Goal: Information Seeking & Learning: Find specific page/section

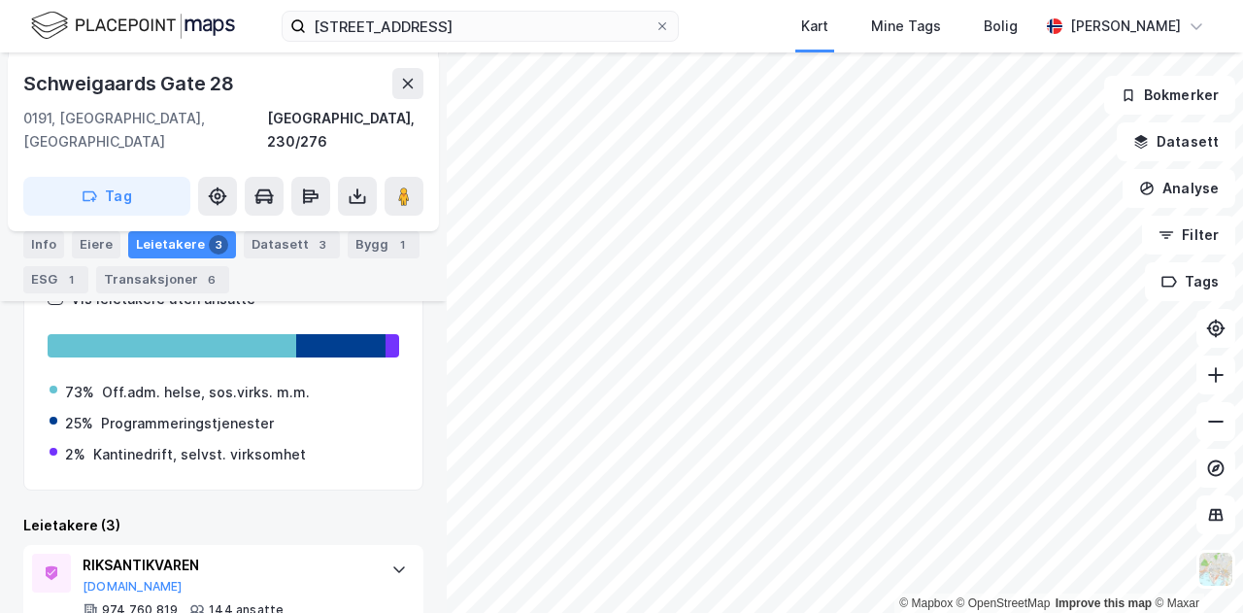
scroll to position [395, 0]
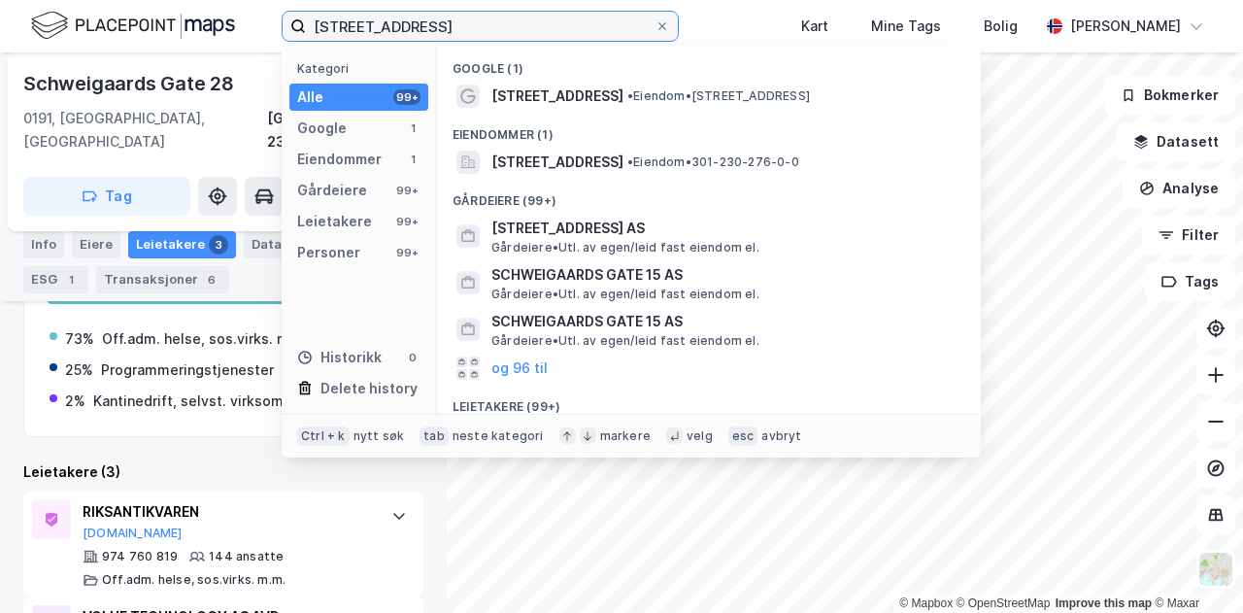
drag, startPoint x: 556, startPoint y: 26, endPoint x: 283, endPoint y: 27, distance: 272.8
click at [283, 27] on label "Schweigaards gate 28, 0191 Oslo" at bounding box center [480, 26] width 397 height 31
paste input "Hieronymus Heyerdahls gate 1, 0160"
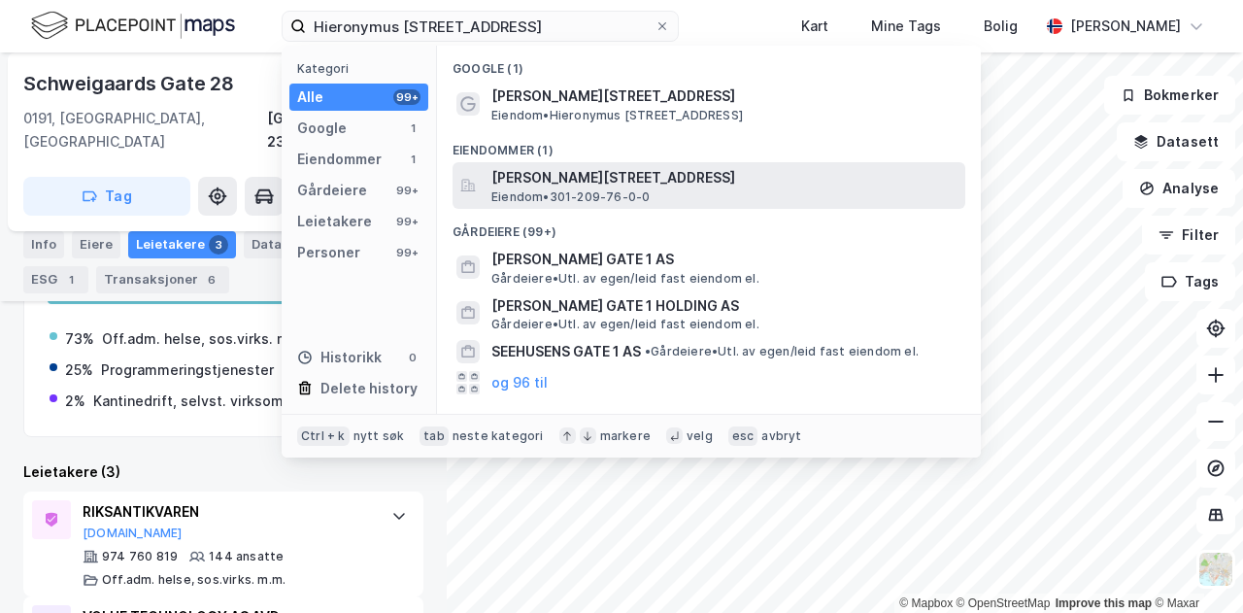
click at [587, 183] on span "[PERSON_NAME][STREET_ADDRESS]" at bounding box center [724, 177] width 466 height 23
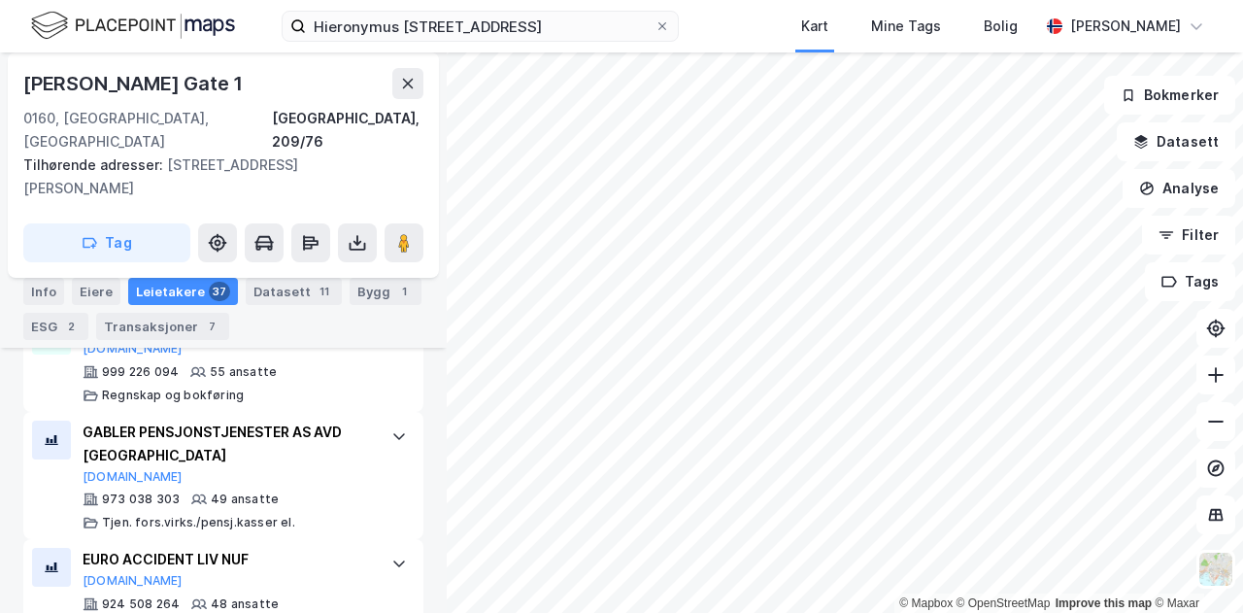
scroll to position [748, 0]
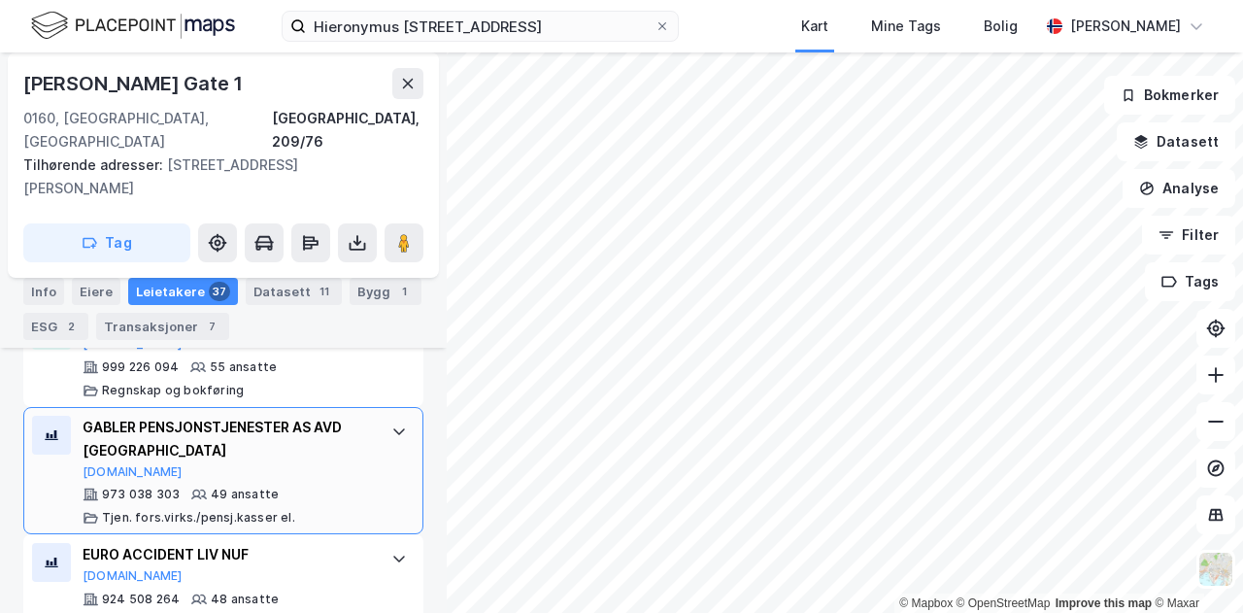
click at [291, 416] on div "GABLER PENSJONSTJENESTER AS AVD [GEOGRAPHIC_DATA]" at bounding box center [227, 439] width 289 height 47
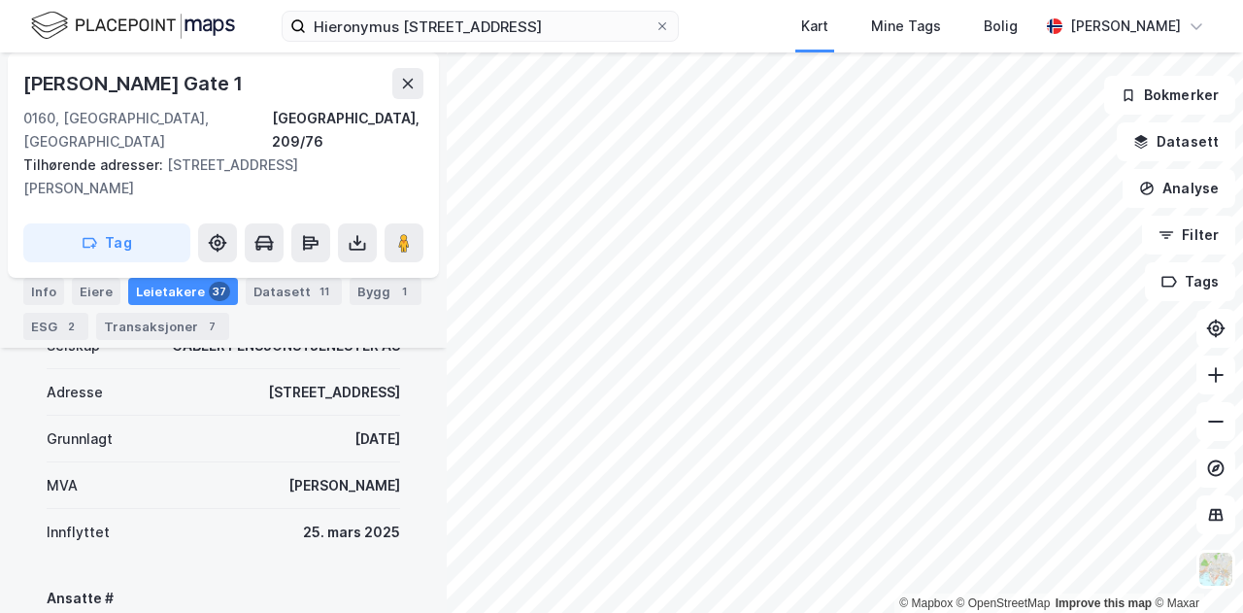
scroll to position [1136, 0]
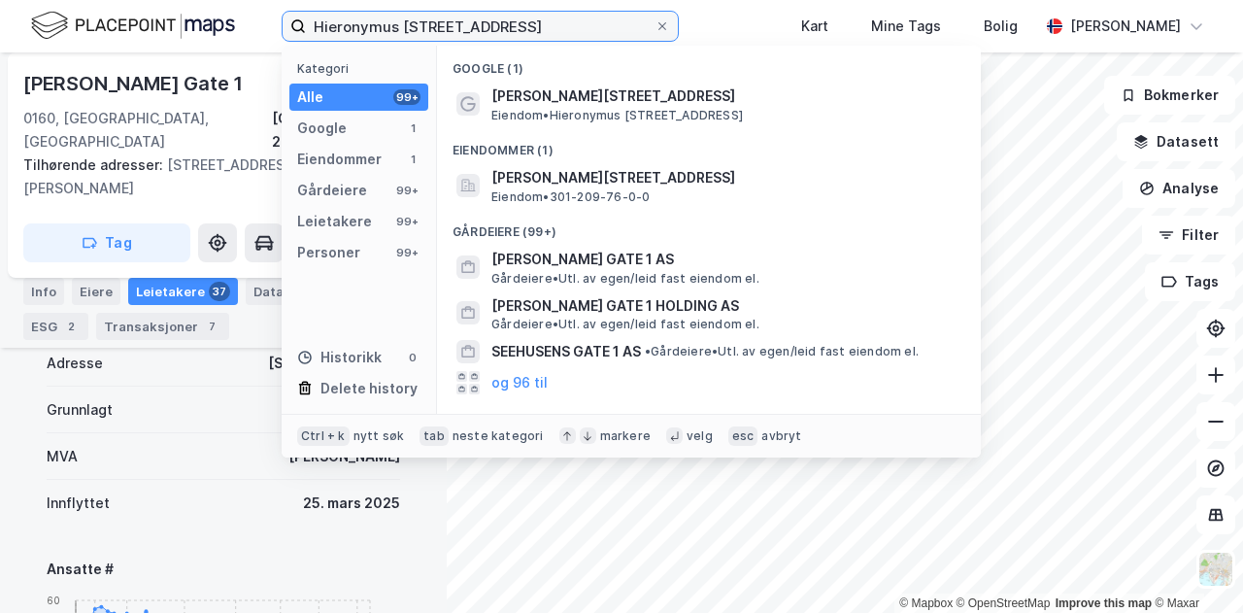
drag, startPoint x: 311, startPoint y: 20, endPoint x: 742, endPoint y: 22, distance: 431.1
click at [771, 21] on div "Hieronymus Heyerdahls gate 1, 0160 Oslo Kategori Alle 99+ Google 1 Eiendommer 1…" at bounding box center [621, 26] width 1243 height 52
paste input "Nydalsveien 36 A, 0484"
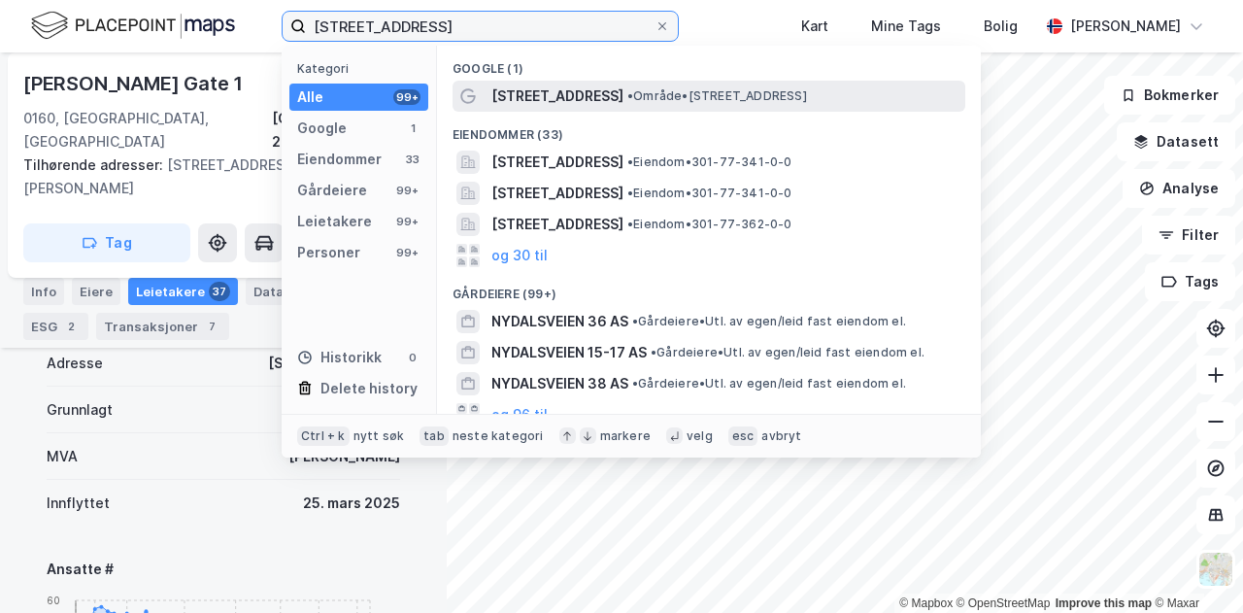
type input "[STREET_ADDRESS]"
click at [620, 81] on div "Nydalsveien 36 A • Område • Nydalsveien 36 A, 0484 Oslo" at bounding box center [708, 96] width 513 height 31
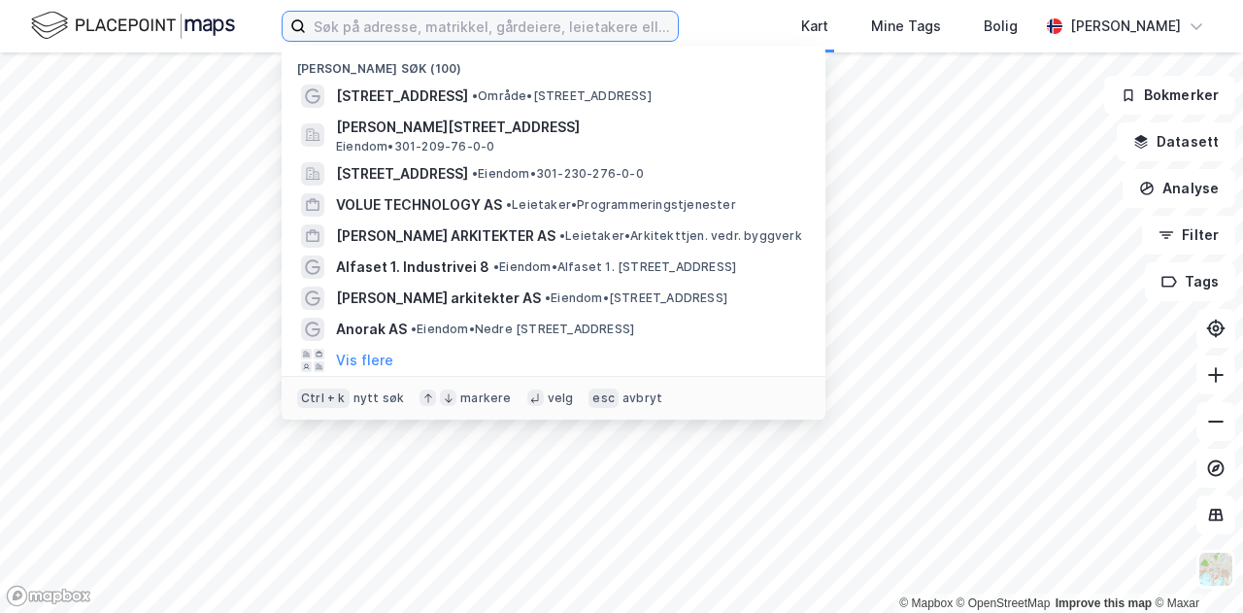
click at [420, 30] on input at bounding box center [492, 26] width 372 height 29
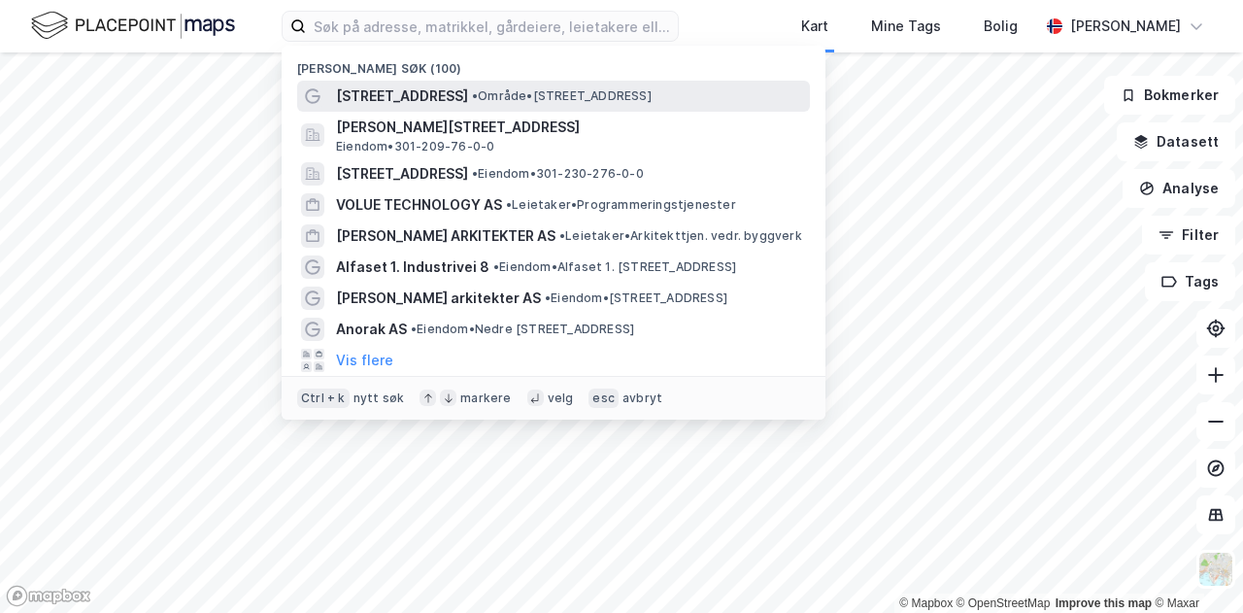
click at [420, 98] on span "[STREET_ADDRESS]" at bounding box center [402, 95] width 132 height 23
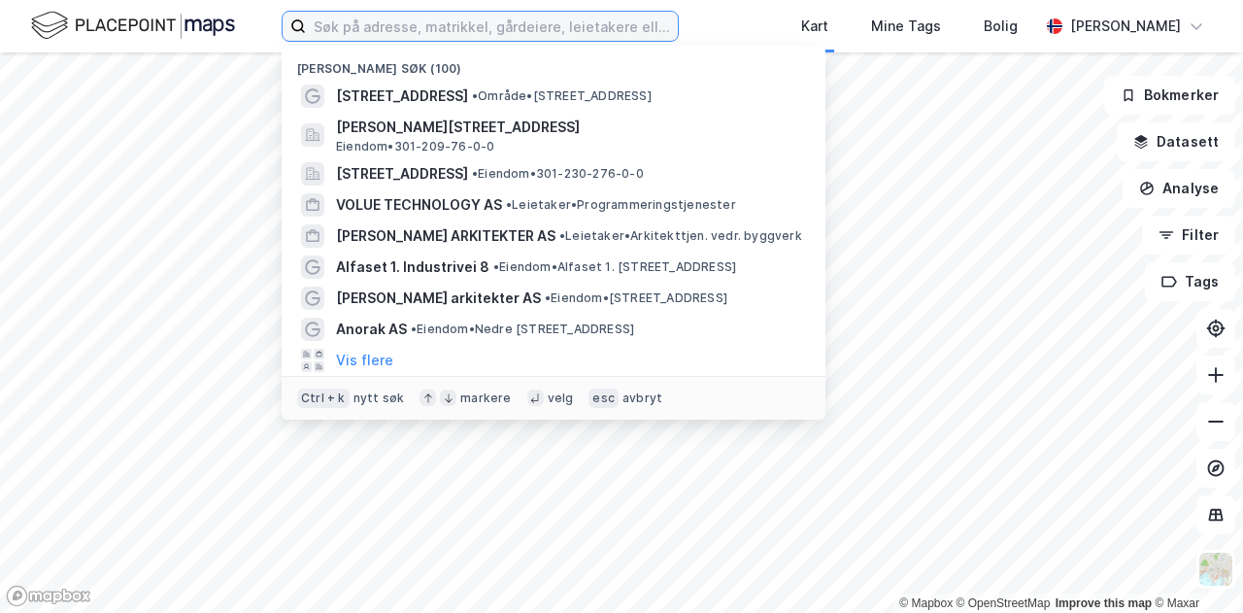
click at [528, 30] on input at bounding box center [492, 26] width 372 height 29
paste input "[STREET_ADDRESS]"
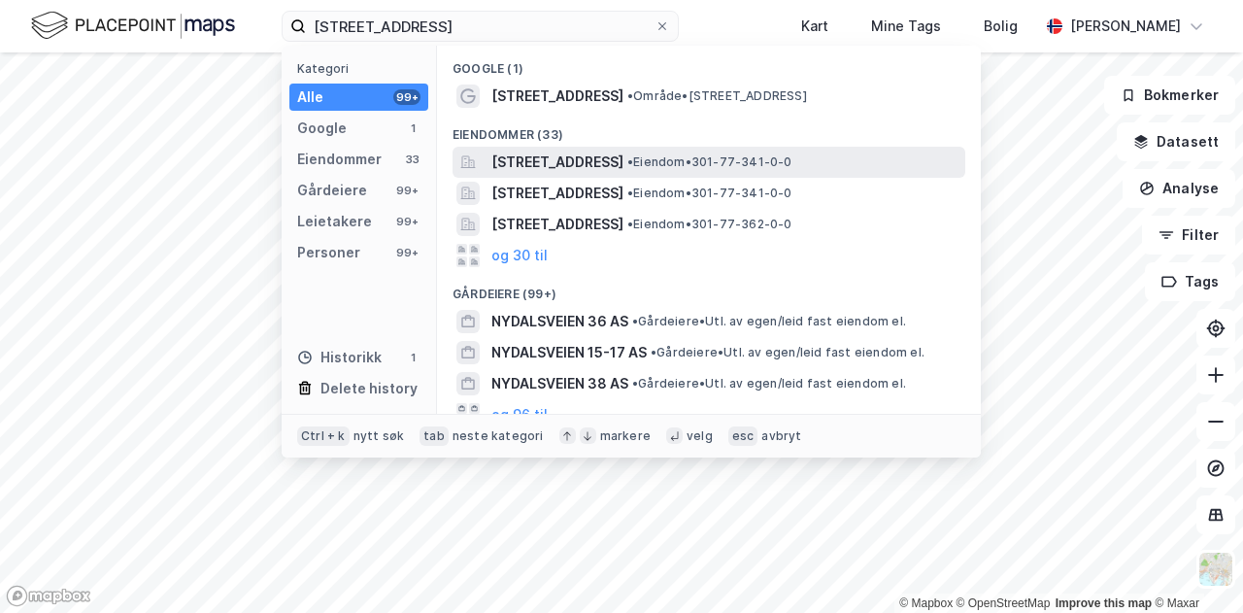
click at [570, 161] on span "[STREET_ADDRESS]" at bounding box center [557, 161] width 132 height 23
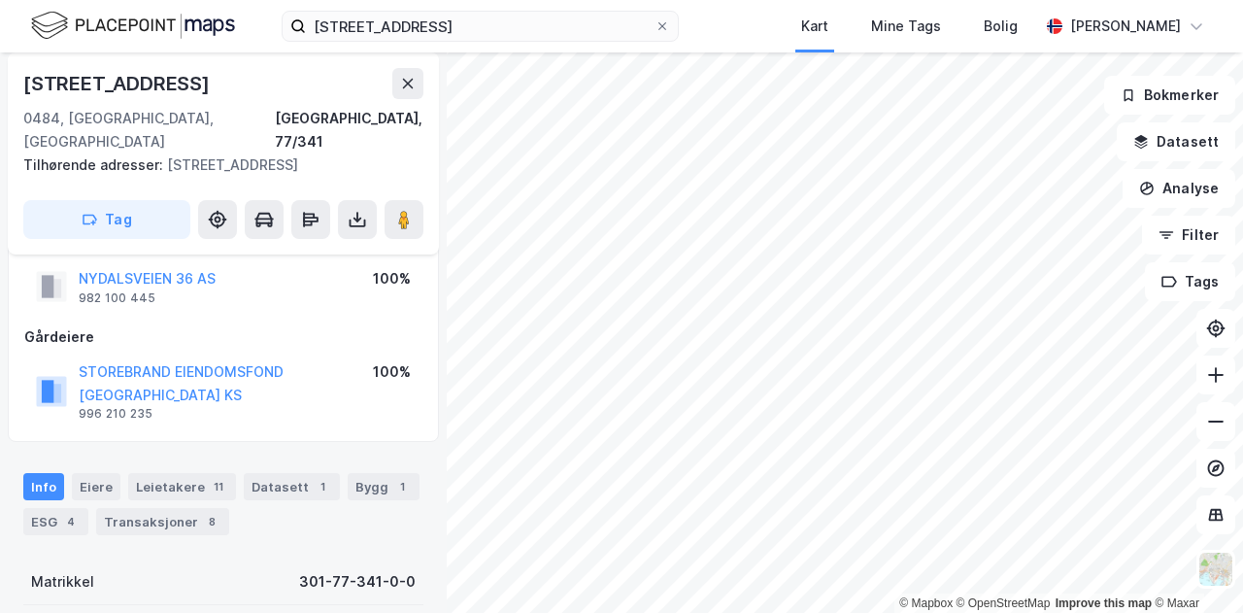
scroll to position [42, 0]
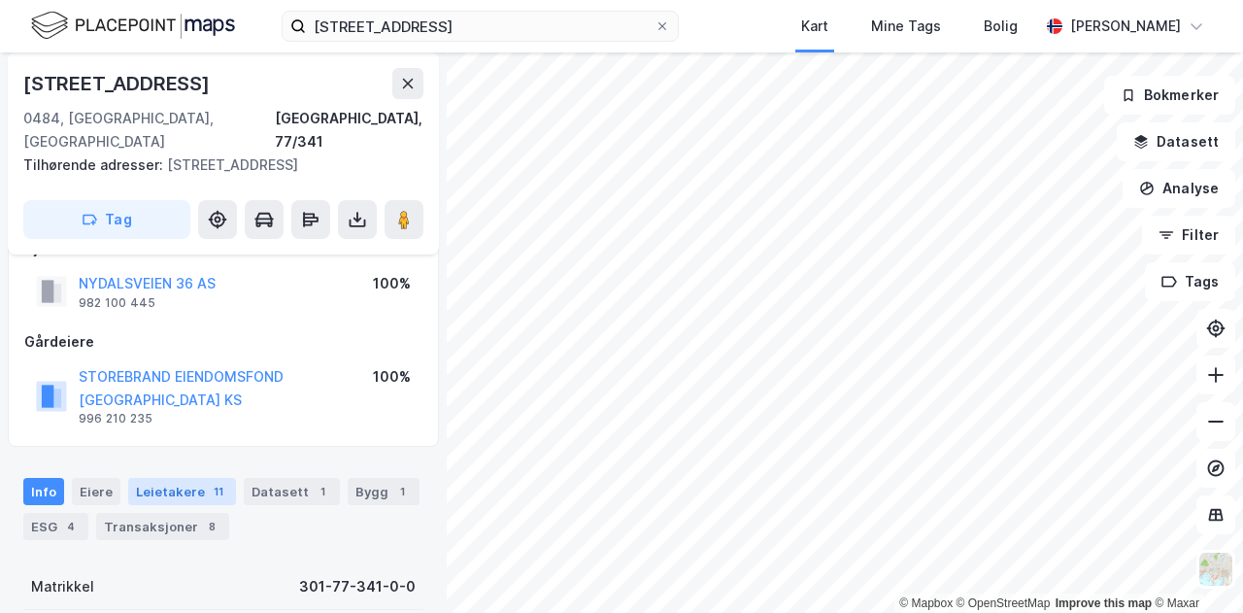
click at [188, 478] on div "Leietakere 11" at bounding box center [182, 491] width 108 height 27
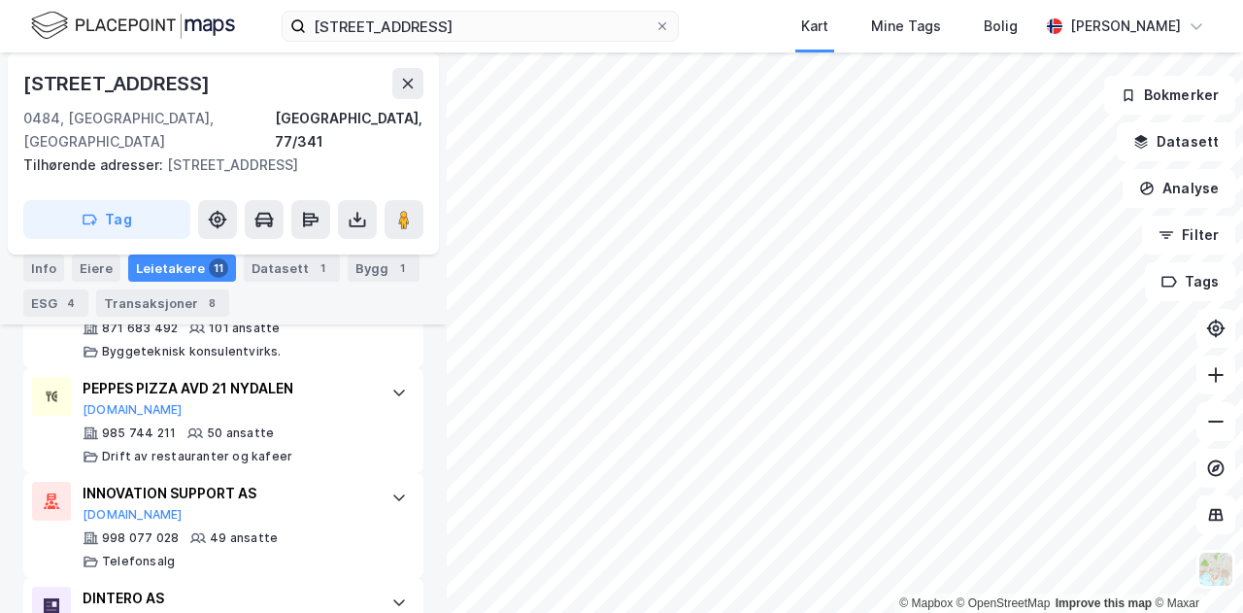
scroll to position [724, 0]
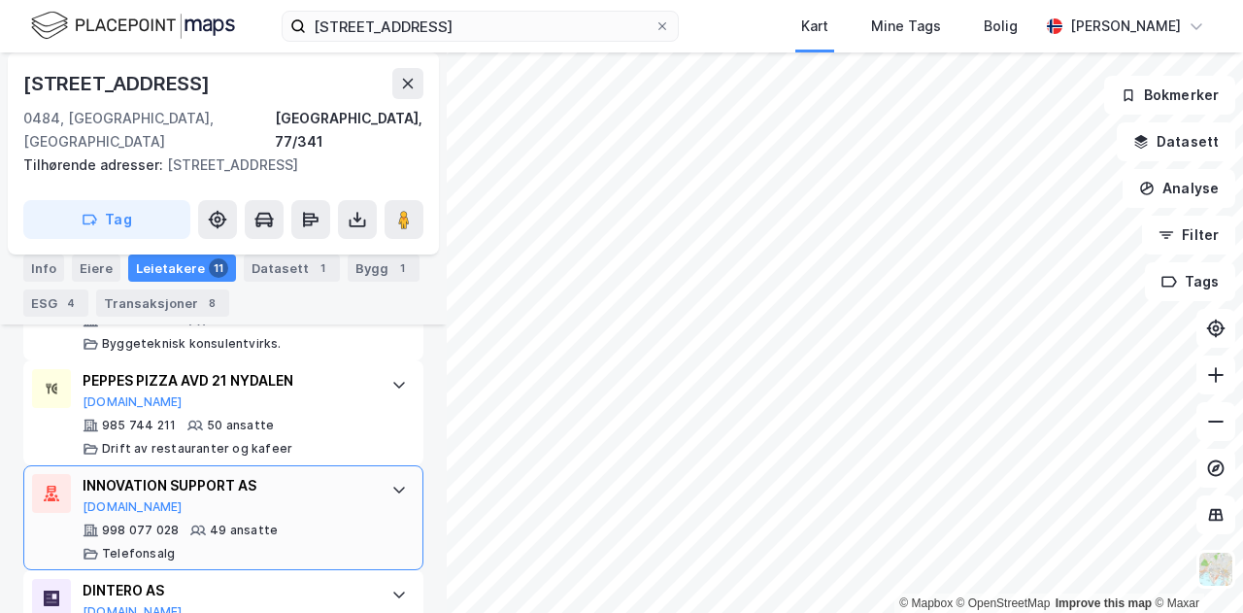
click at [288, 474] on div "INNOVATION SUPPORT AS" at bounding box center [227, 485] width 289 height 23
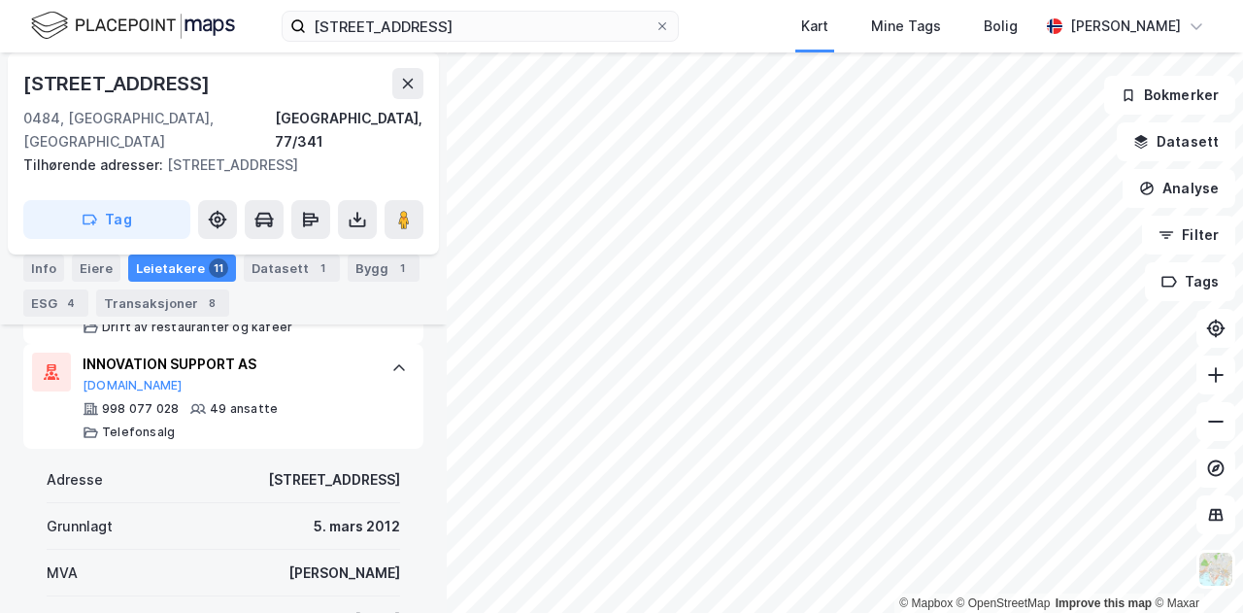
scroll to position [956, 0]
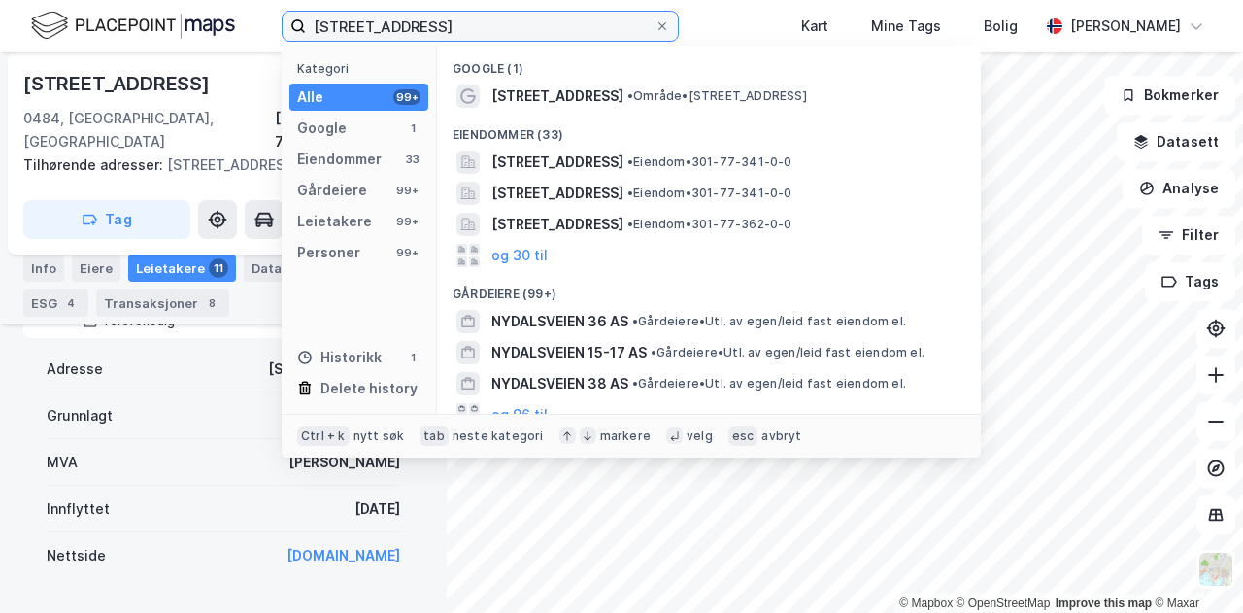
drag, startPoint x: 579, startPoint y: 21, endPoint x: 239, endPoint y: 20, distance: 339.8
click at [239, 20] on div "[STREET_ADDRESS] Kategori Alle 99+ Google 1 Eiendommer 33 Gårdeiere 99+ Leietak…" at bounding box center [621, 26] width 1243 height 52
paste input "[STREET_ADDRESS]"
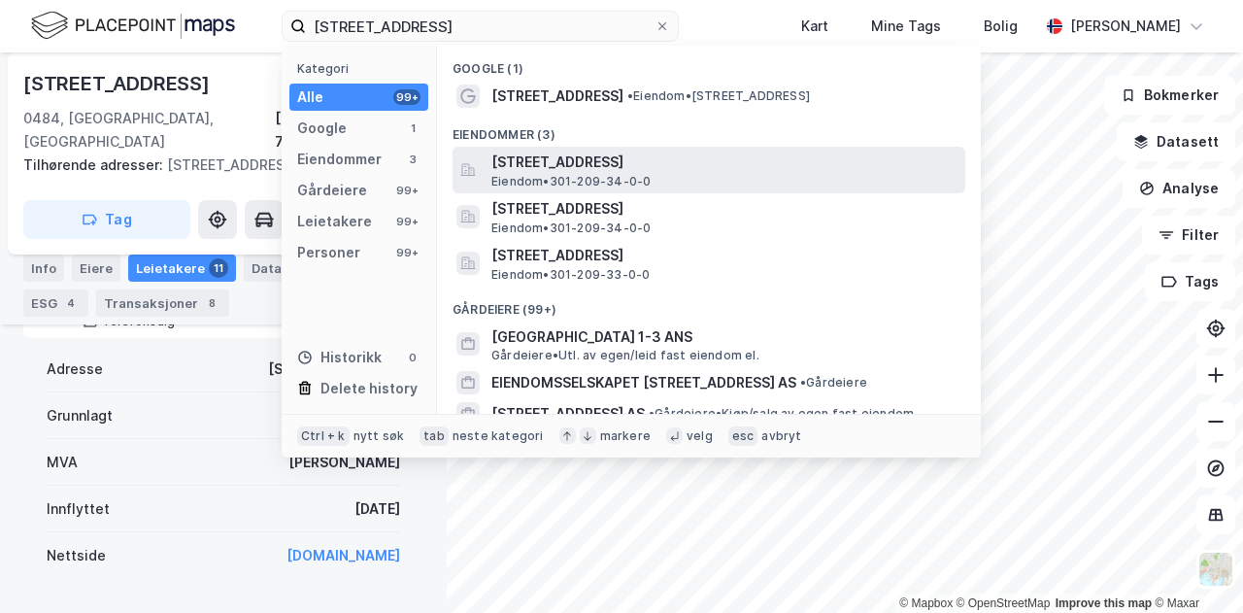
click at [565, 158] on span "[STREET_ADDRESS]" at bounding box center [724, 161] width 466 height 23
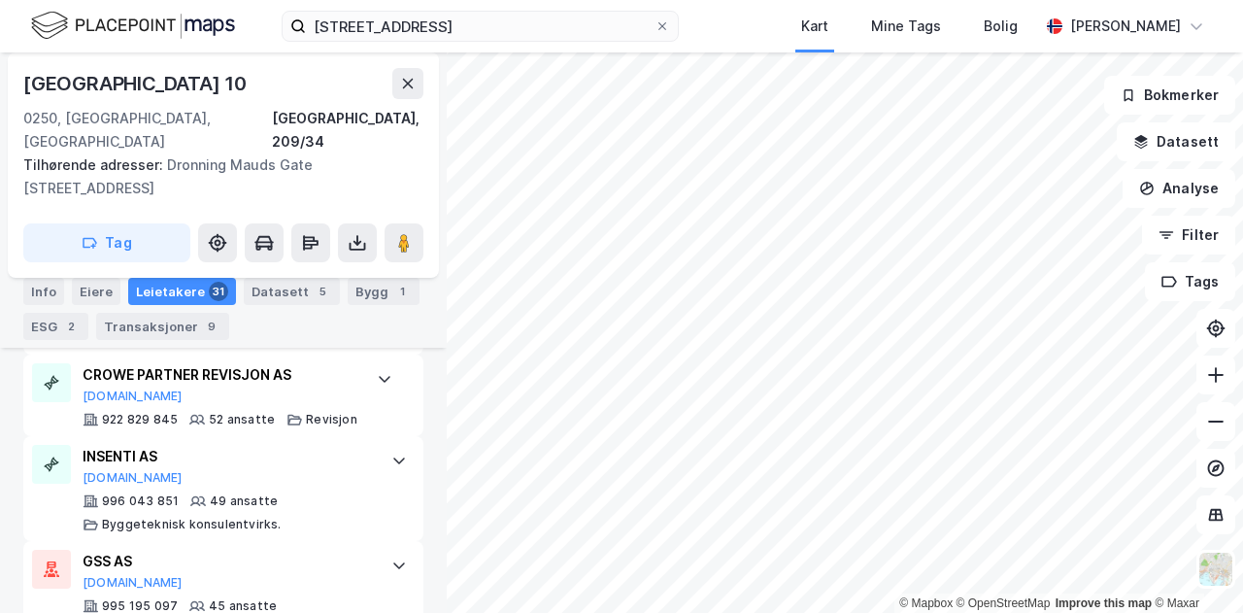
scroll to position [1041, 0]
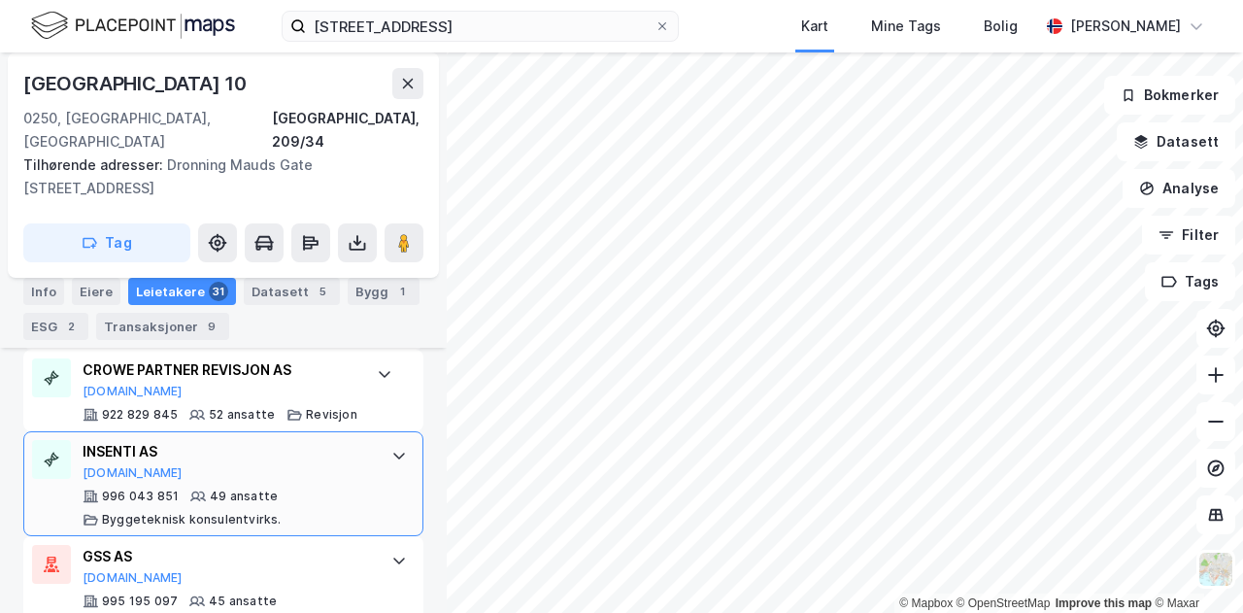
click at [305, 440] on div "INSENTI AS" at bounding box center [227, 451] width 289 height 23
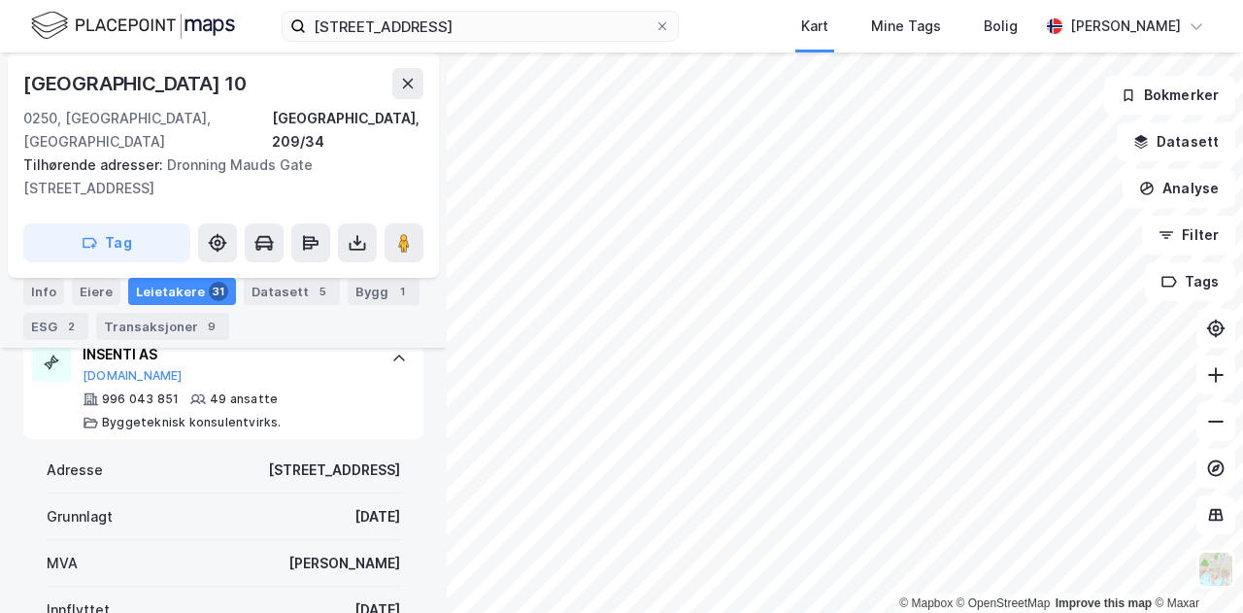
scroll to position [1200, 0]
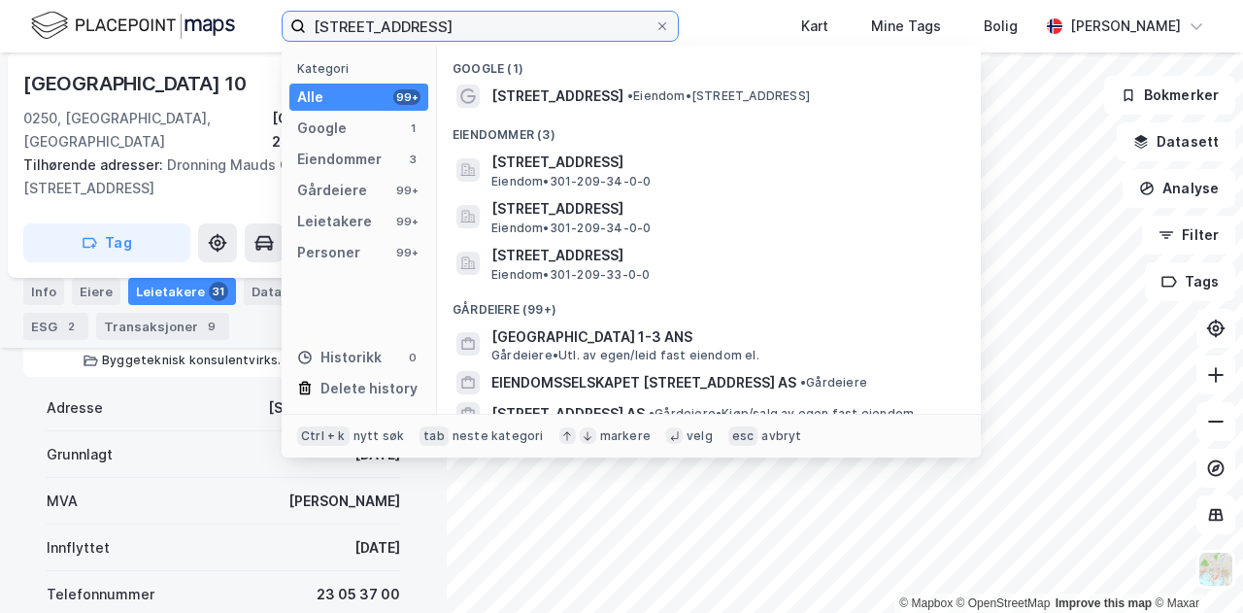
click at [504, 30] on input "[STREET_ADDRESS]" at bounding box center [480, 26] width 349 height 29
drag, startPoint x: 585, startPoint y: 26, endPoint x: 296, endPoint y: 18, distance: 289.4
click at [296, 18] on label "[STREET_ADDRESS]" at bounding box center [480, 26] width 397 height 31
paste input "Skippergata 4, 0151"
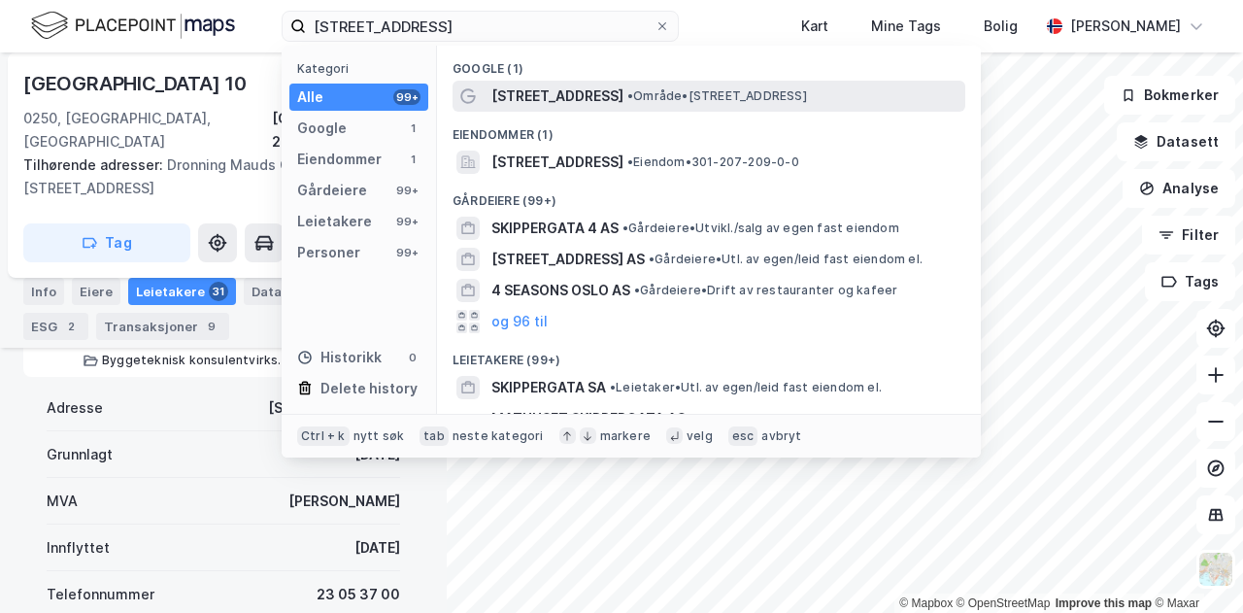
click at [632, 92] on span "• Område • [STREET_ADDRESS]" at bounding box center [717, 96] width 180 height 16
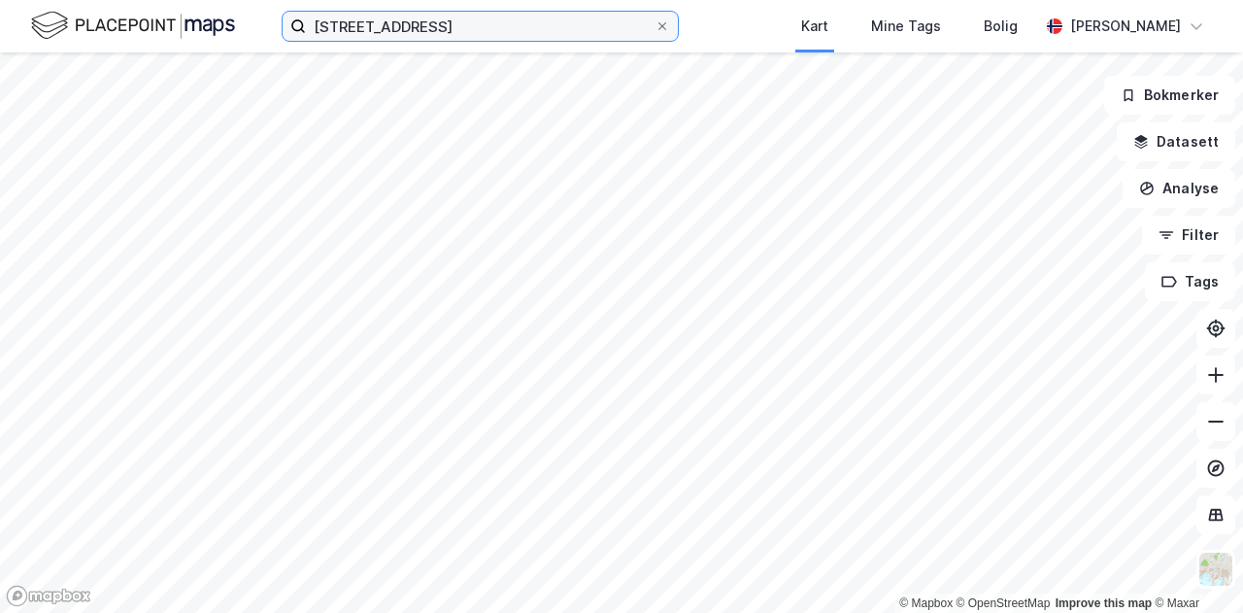
click at [410, 30] on input "[STREET_ADDRESS]" at bounding box center [480, 26] width 349 height 29
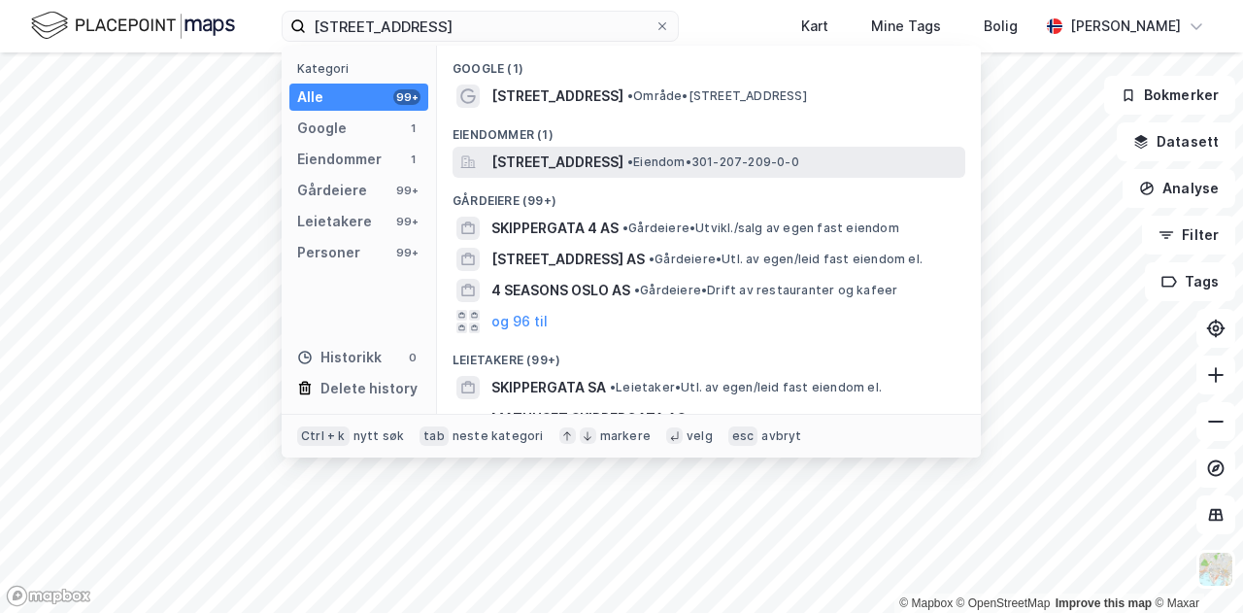
click at [528, 153] on span "[STREET_ADDRESS]" at bounding box center [557, 161] width 132 height 23
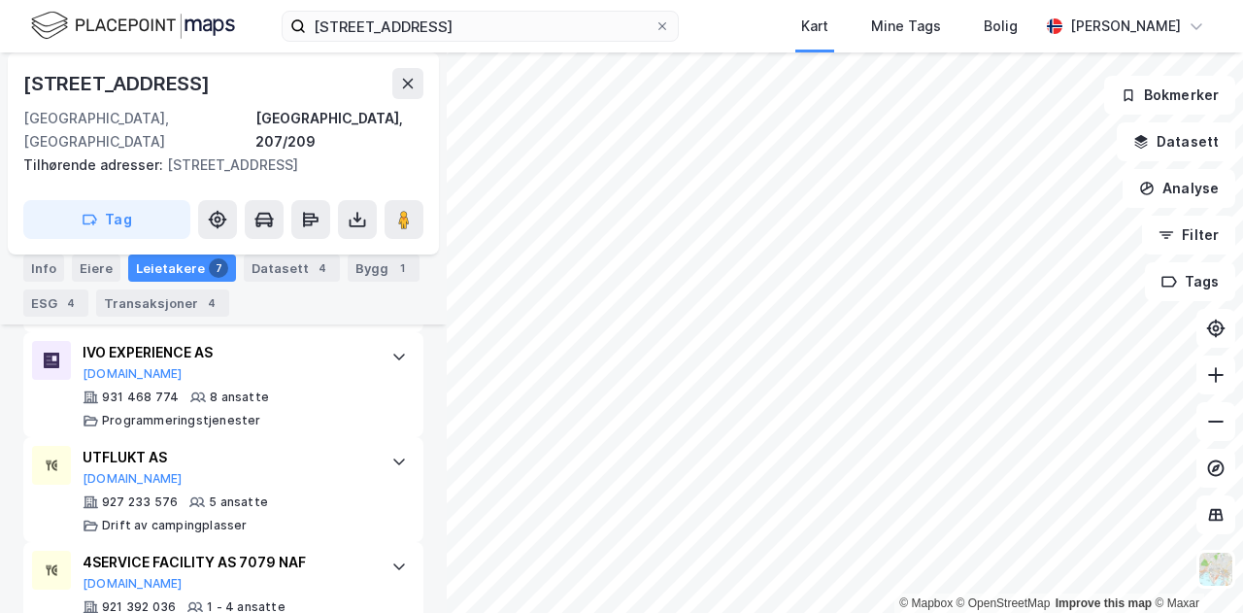
scroll to position [1082, 0]
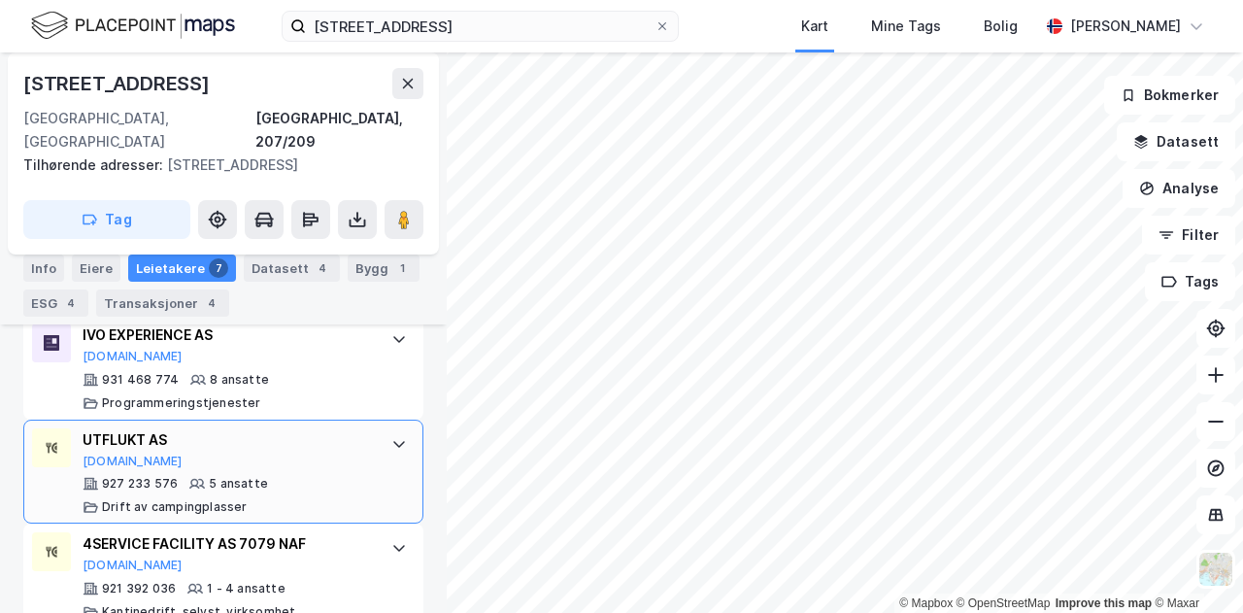
click at [391, 436] on icon at bounding box center [399, 444] width 16 height 16
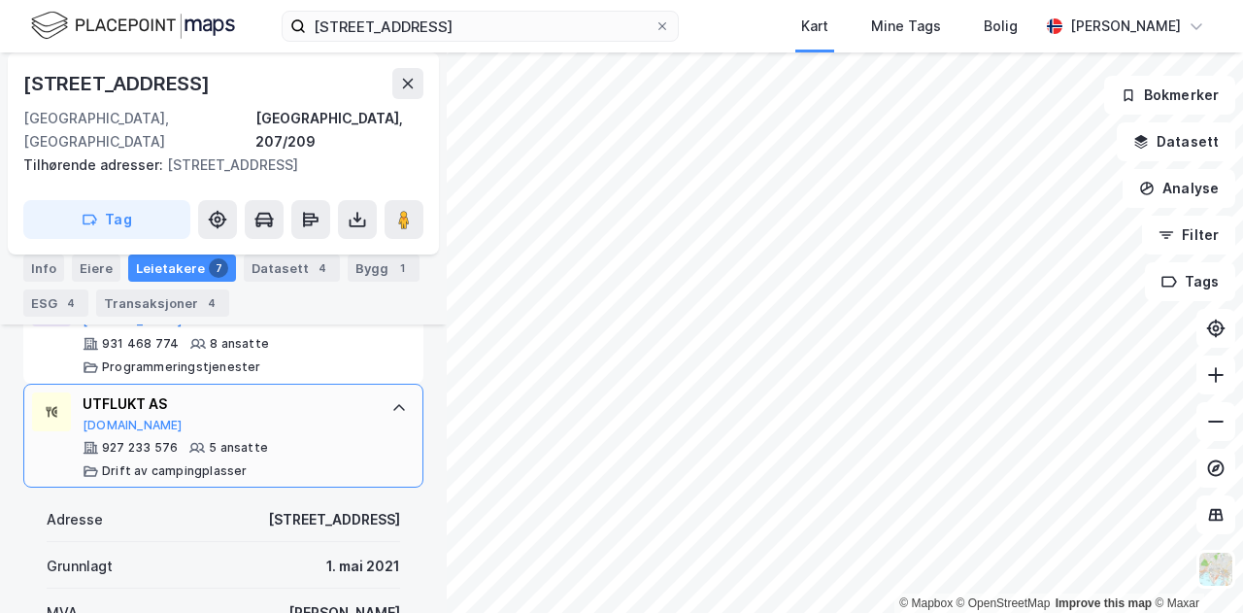
scroll to position [1063, 0]
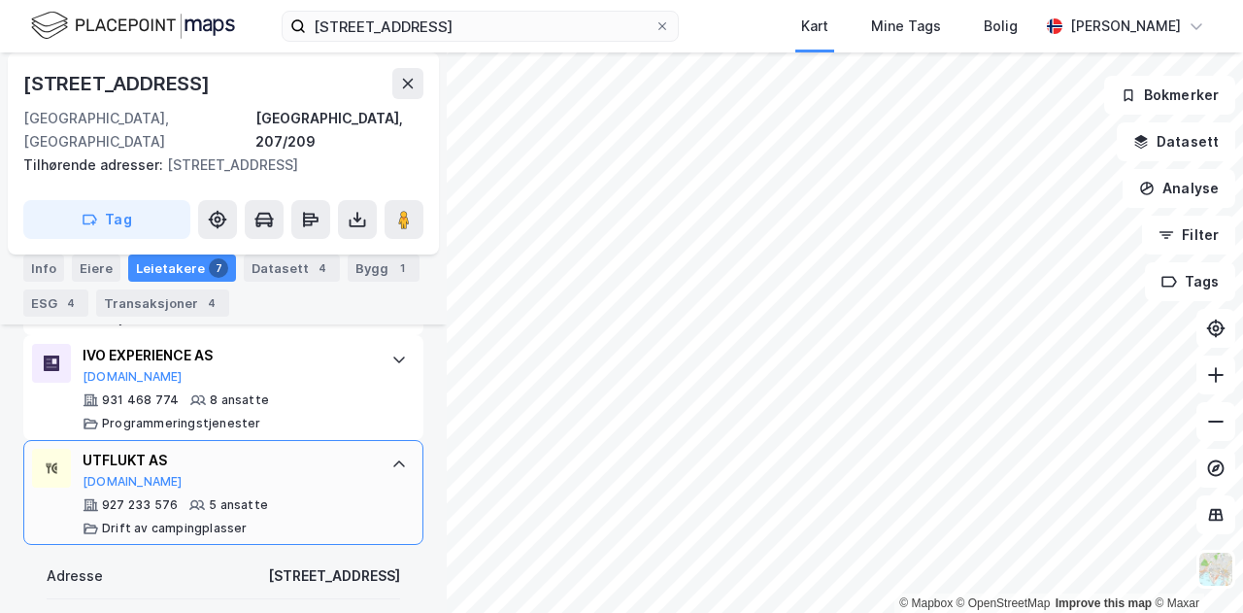
click at [391, 456] on icon at bounding box center [399, 464] width 16 height 16
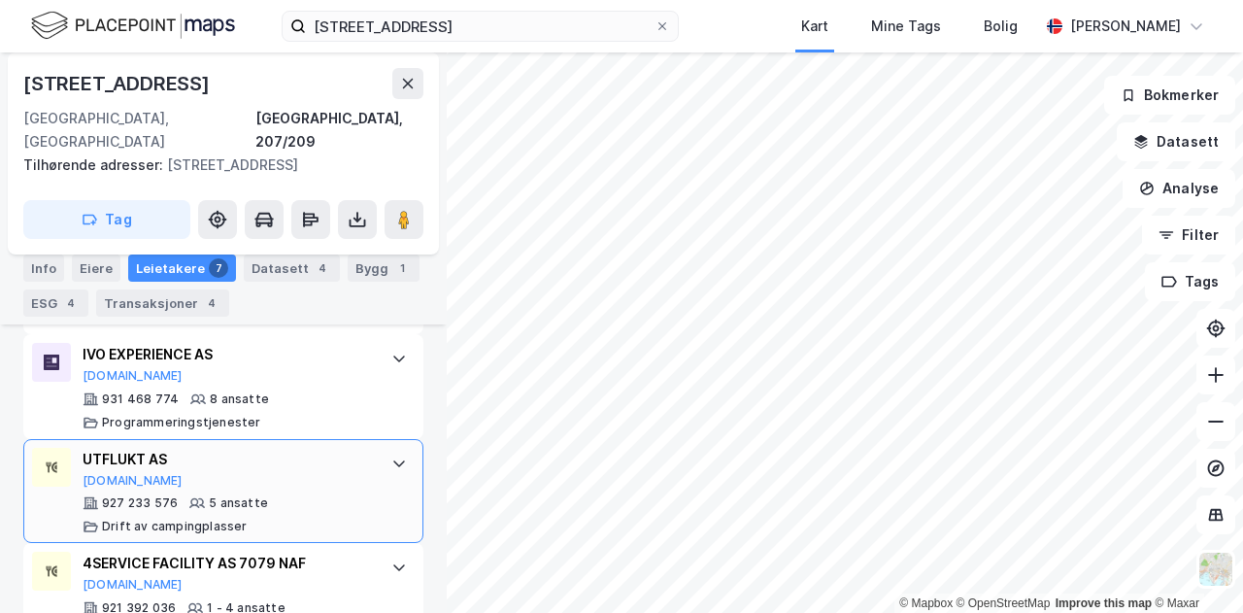
scroll to position [1092, 0]
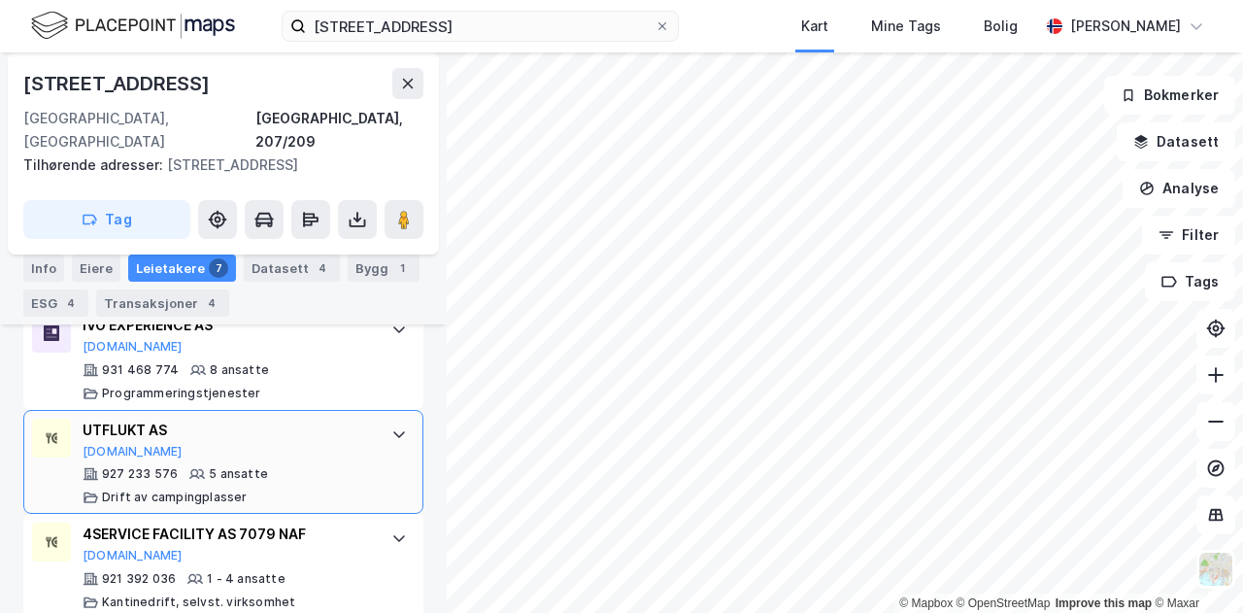
click at [391, 426] on icon at bounding box center [399, 434] width 16 height 16
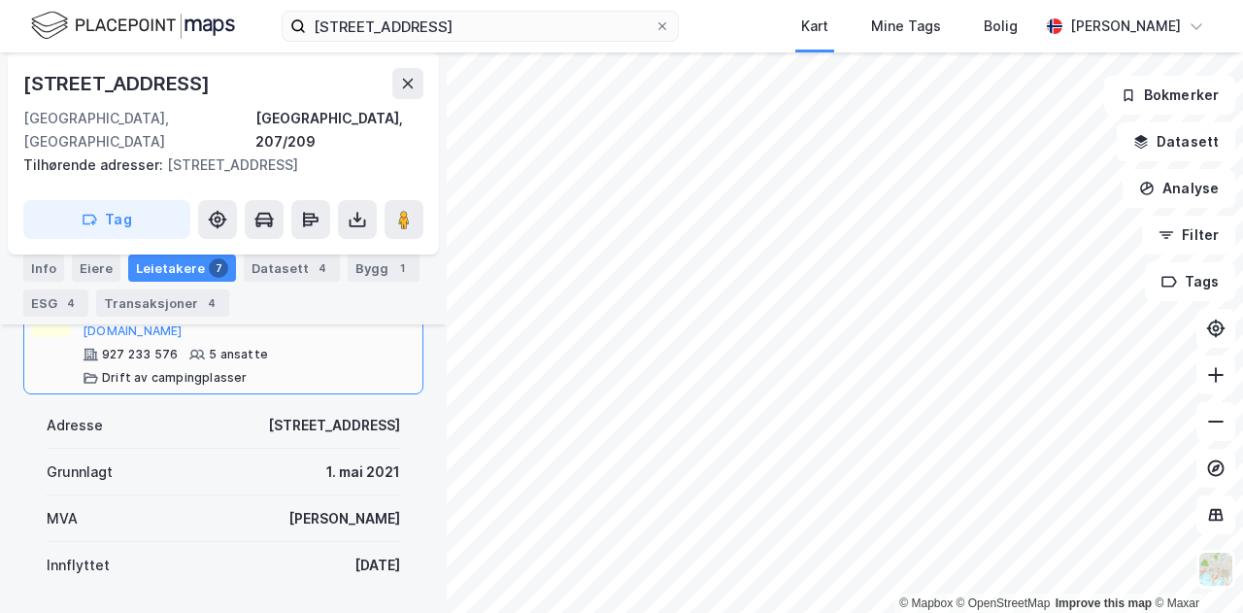
scroll to position [1116, 0]
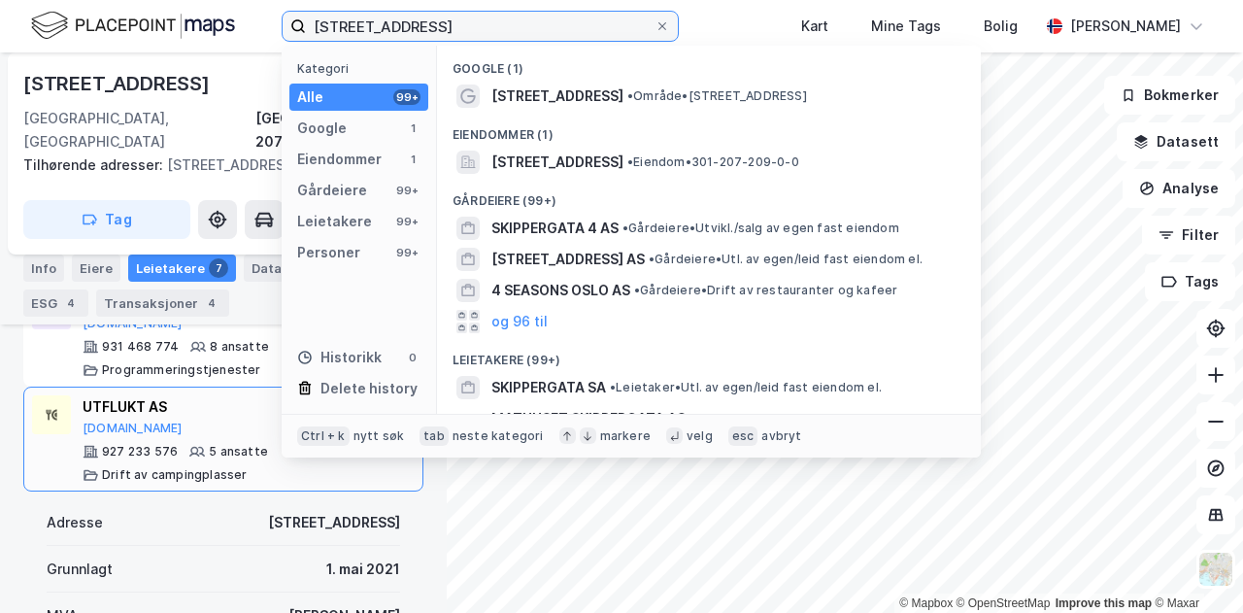
drag, startPoint x: 516, startPoint y: 30, endPoint x: 243, endPoint y: 32, distance: 273.8
click at [243, 32] on div "[STREET_ADDRESS] Kategori Alle 99+ Google 1 Eiendommer 1 Gårdeiere 99+ Leietake…" at bounding box center [621, 26] width 1243 height 52
paste input "AdresseHieronymus [STREET_ADDRESS]"
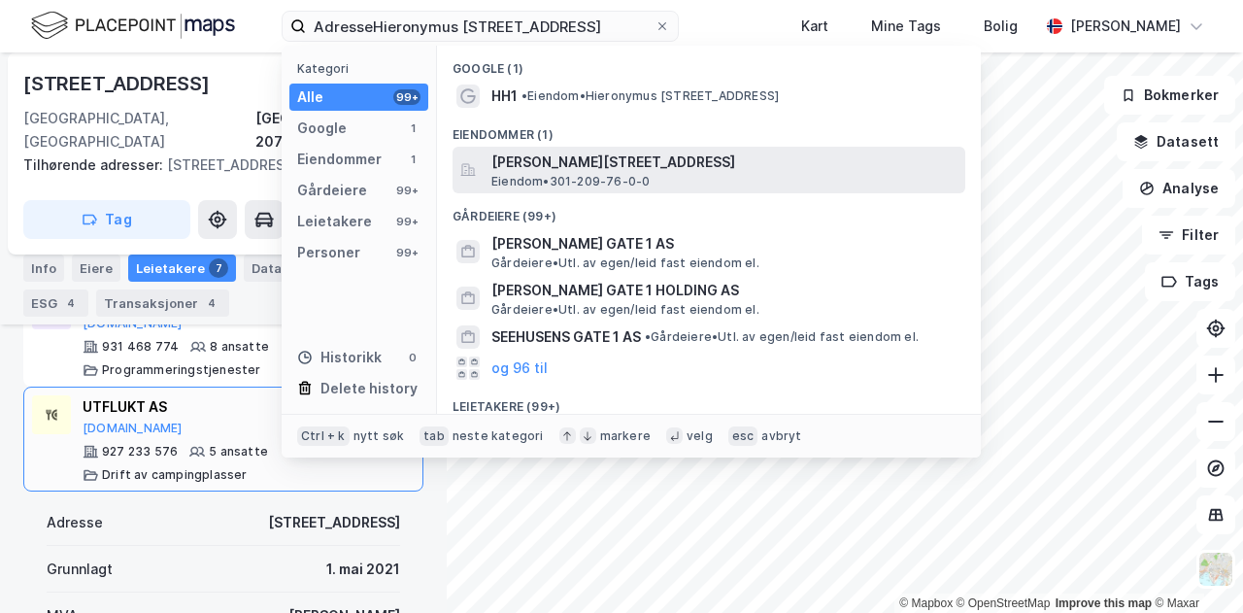
click at [555, 167] on span "[PERSON_NAME][STREET_ADDRESS]" at bounding box center [724, 161] width 466 height 23
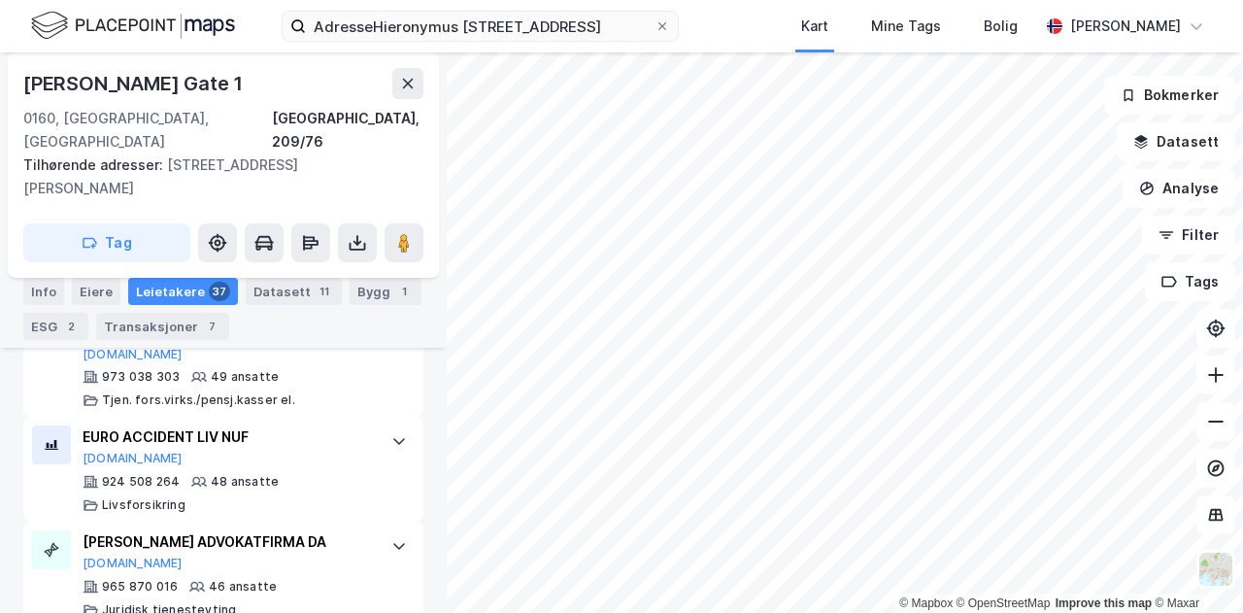
scroll to position [895, 0]
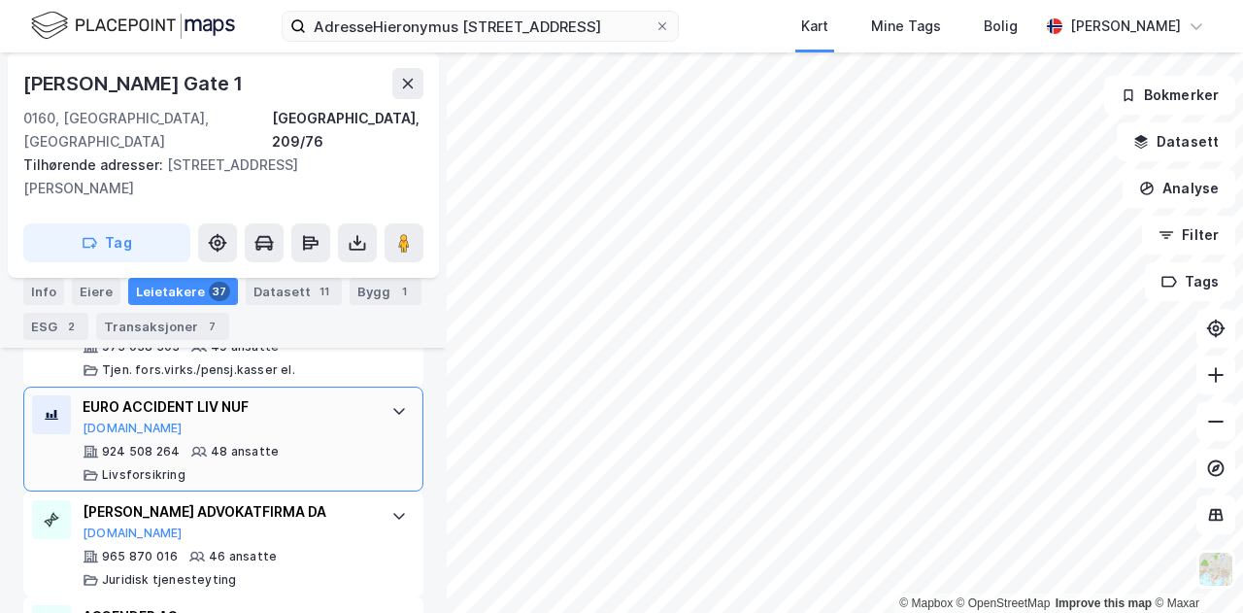
click at [391, 403] on icon at bounding box center [399, 411] width 16 height 16
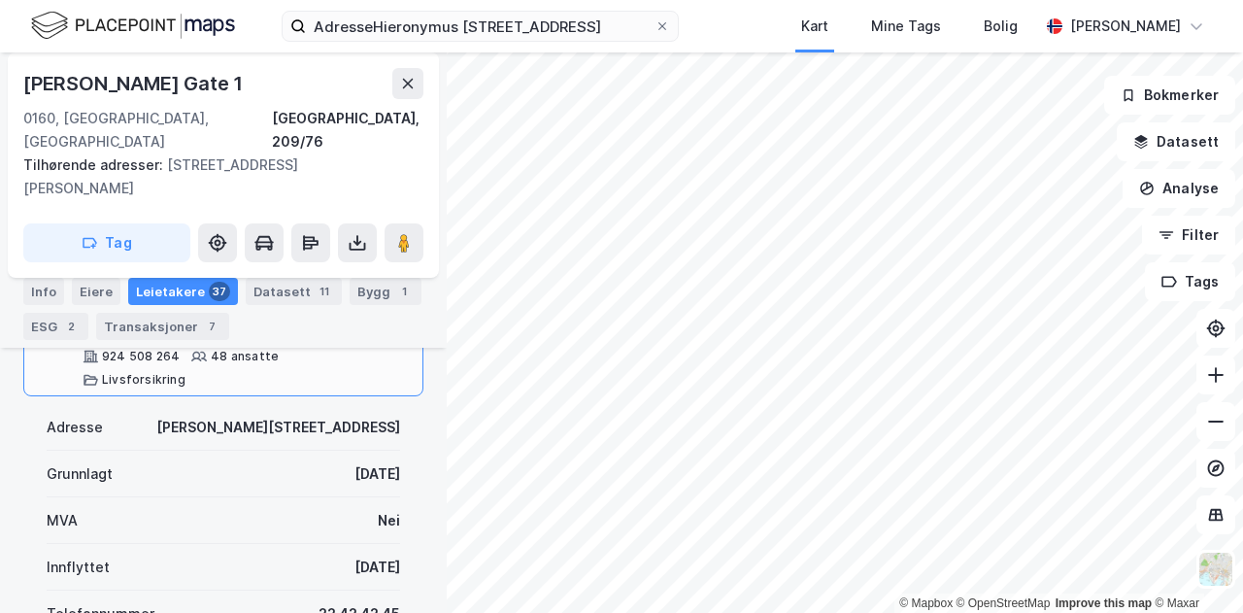
scroll to position [1094, 0]
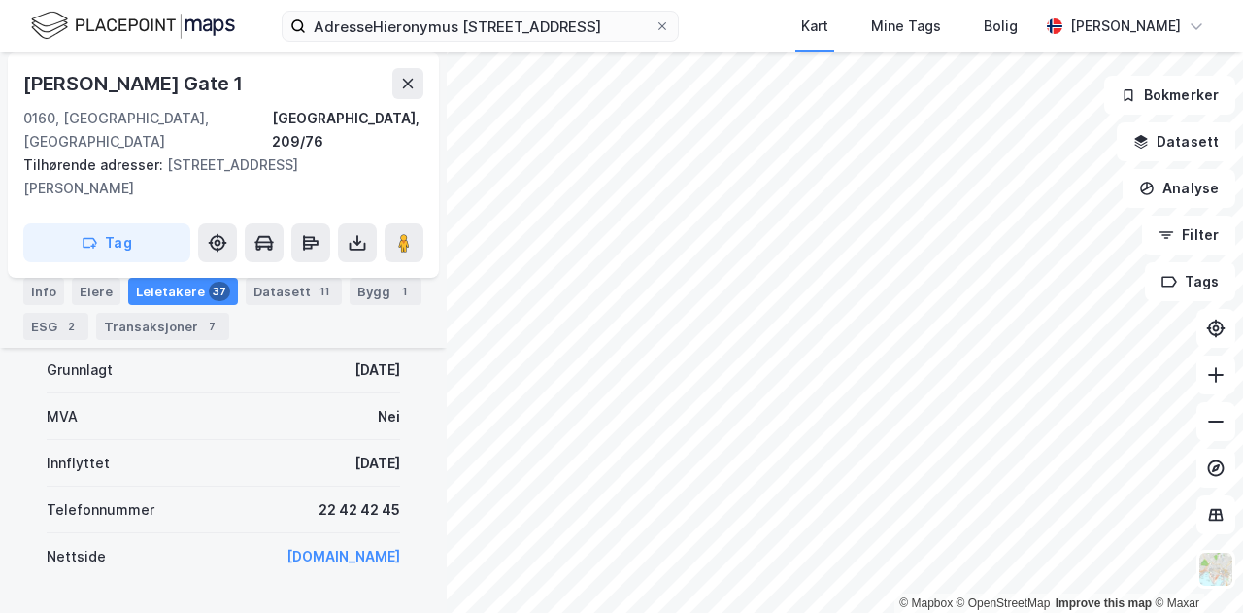
drag, startPoint x: 396, startPoint y: 432, endPoint x: 285, endPoint y: 435, distance: 110.7
click at [285, 435] on div "Adresse [PERSON_NAME][STREET_ADDRESS] [DATE] MVA Nei Innflyttet [DATE] Telefonn…" at bounding box center [223, 606] width 400 height 628
copy div "[DATE]"
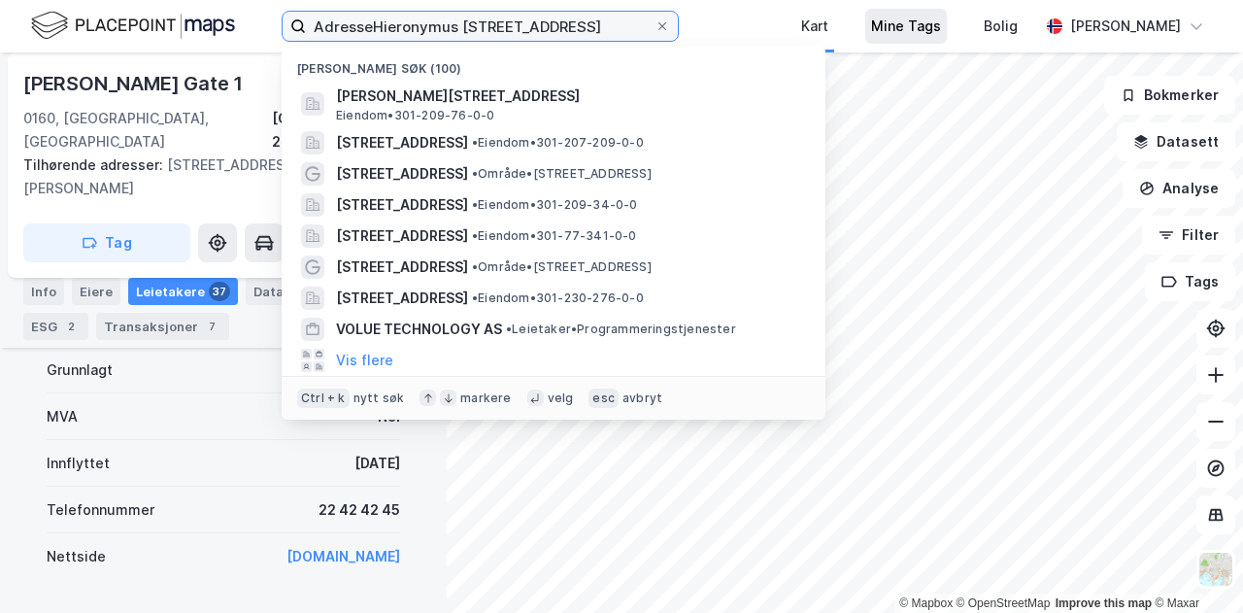
drag, startPoint x: 315, startPoint y: 26, endPoint x: 903, endPoint y: 27, distance: 588.3
click at [903, 27] on div "AdresseHieronymus [STREET_ADDRESS][PERSON_NAME] Eiendom • 301-209-76-0-0 [STREE…" at bounding box center [621, 26] width 1243 height 52
paste input "Nedre Vollgate 11, 0158"
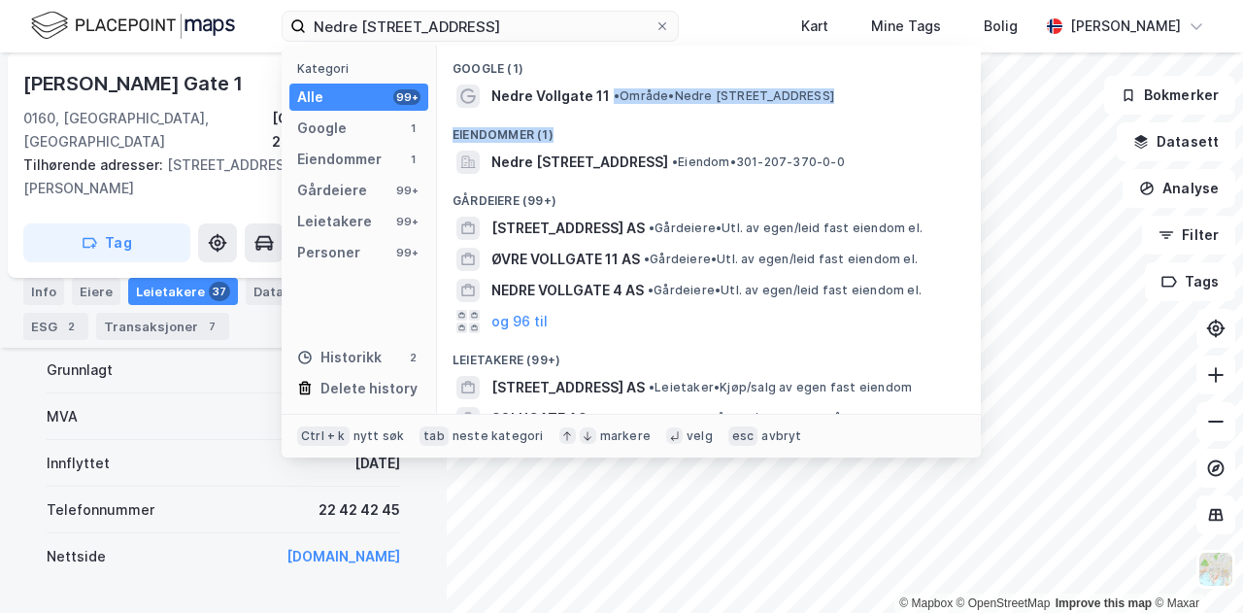
drag, startPoint x: 607, startPoint y: 110, endPoint x: 608, endPoint y: 122, distance: 12.7
click at [608, 122] on div "Google (1) Nedre Vollgate 11 • Område • Nedre Vollgate 11, 0158 [GEOGRAPHIC_DAT…" at bounding box center [709, 230] width 544 height 368
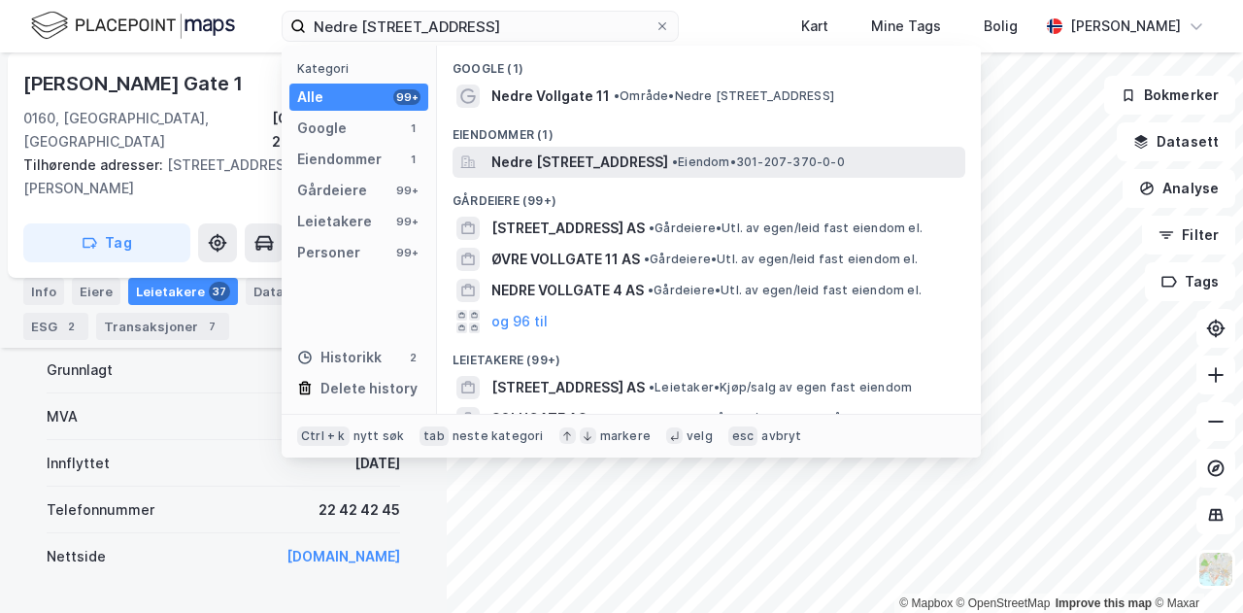
click at [612, 157] on span "Nedre [STREET_ADDRESS]" at bounding box center [579, 161] width 177 height 23
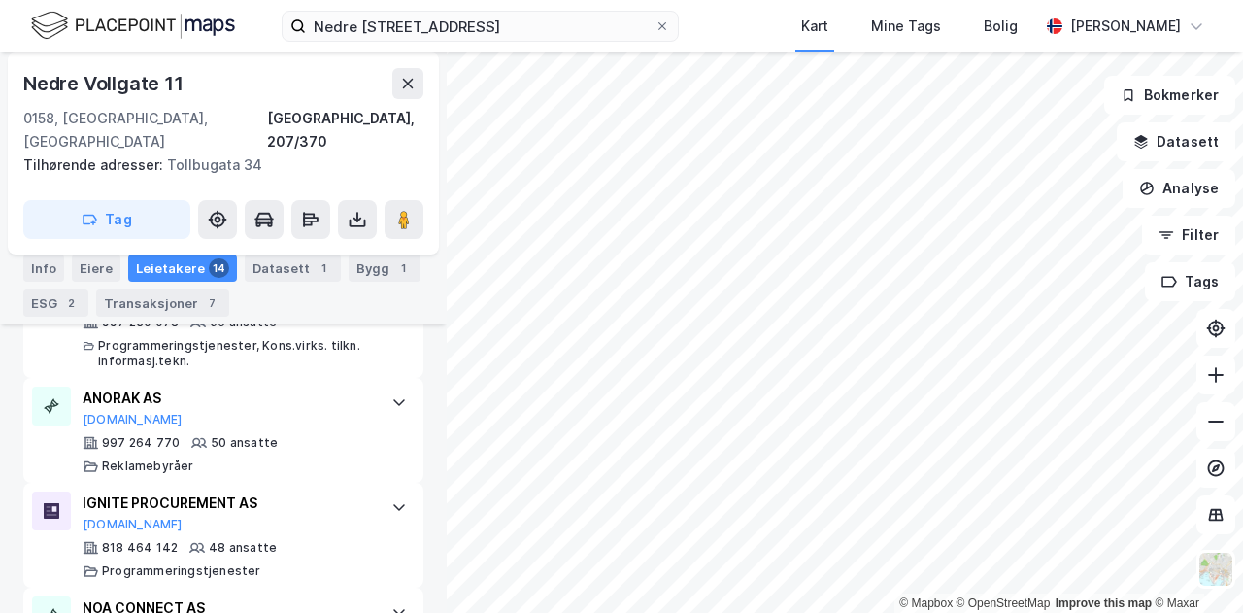
scroll to position [827, 0]
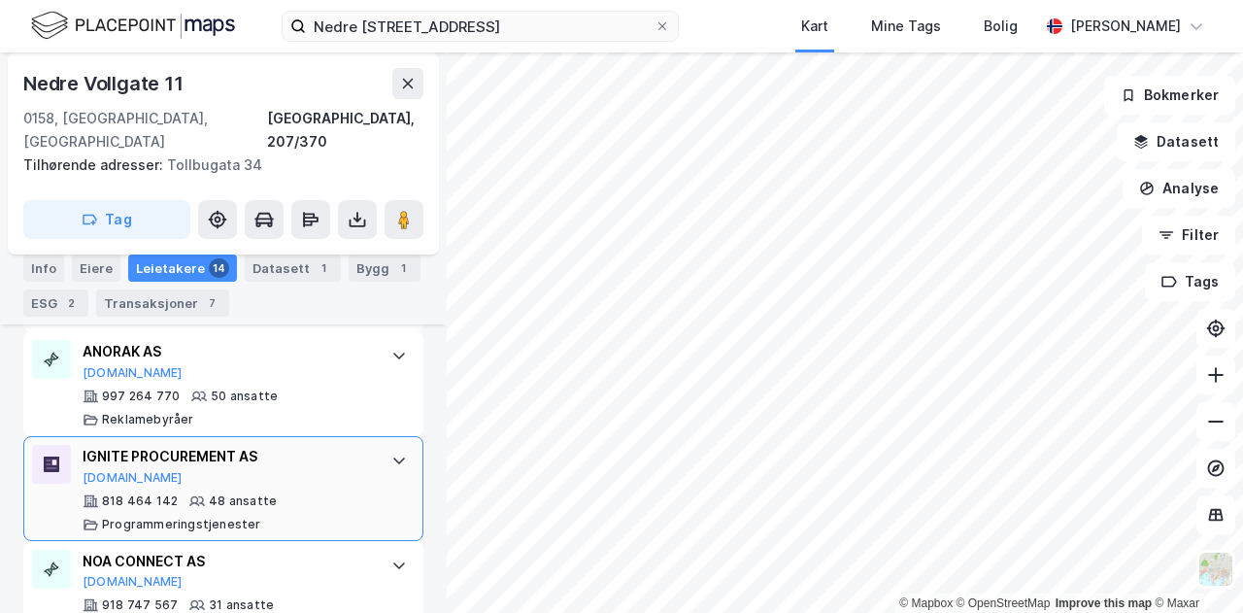
click at [314, 445] on div "IGNITE PROCUREMENT AS" at bounding box center [227, 456] width 289 height 23
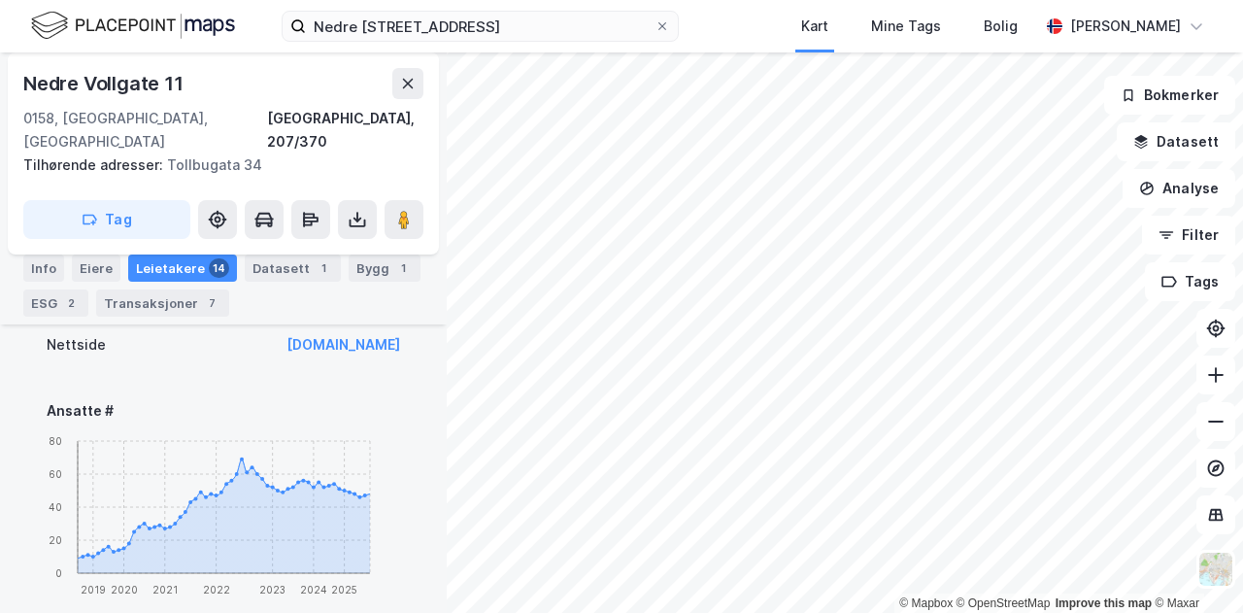
scroll to position [1058, 0]
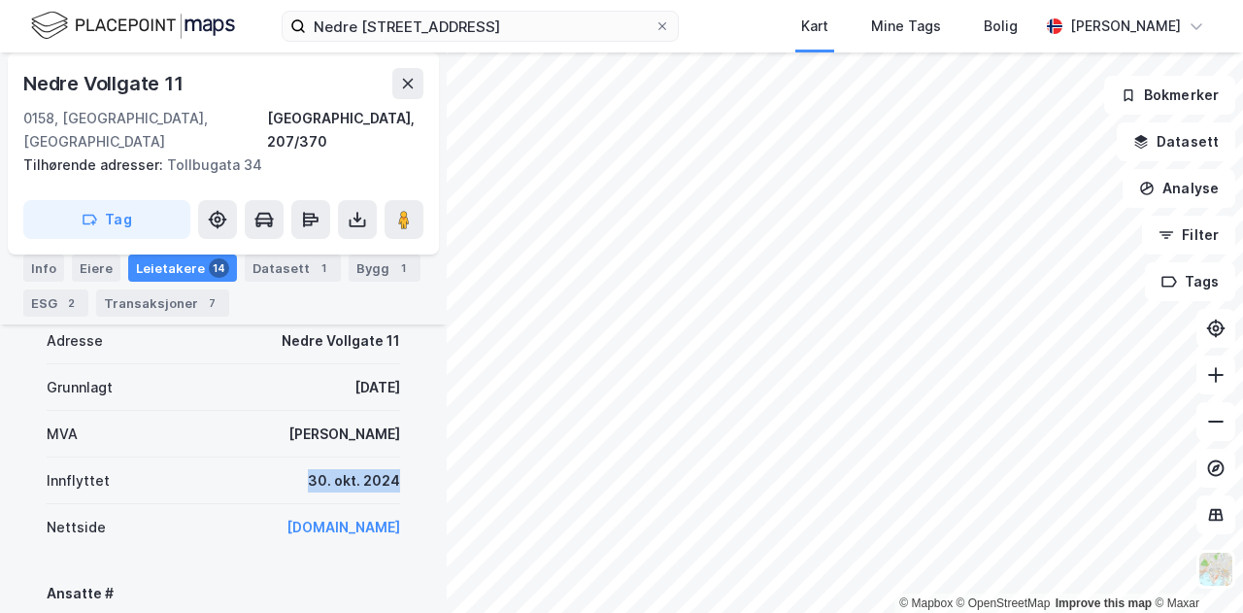
drag, startPoint x: 392, startPoint y: 449, endPoint x: 297, endPoint y: 454, distance: 95.3
copy div "30. okt. 2024"
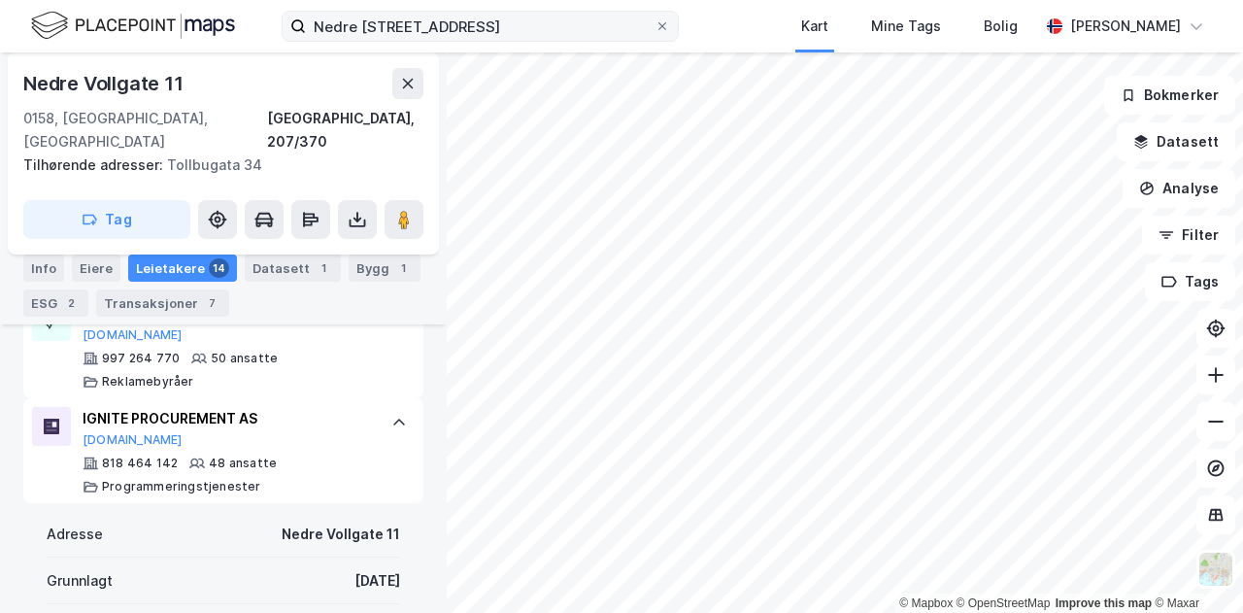
scroll to position [864, 0]
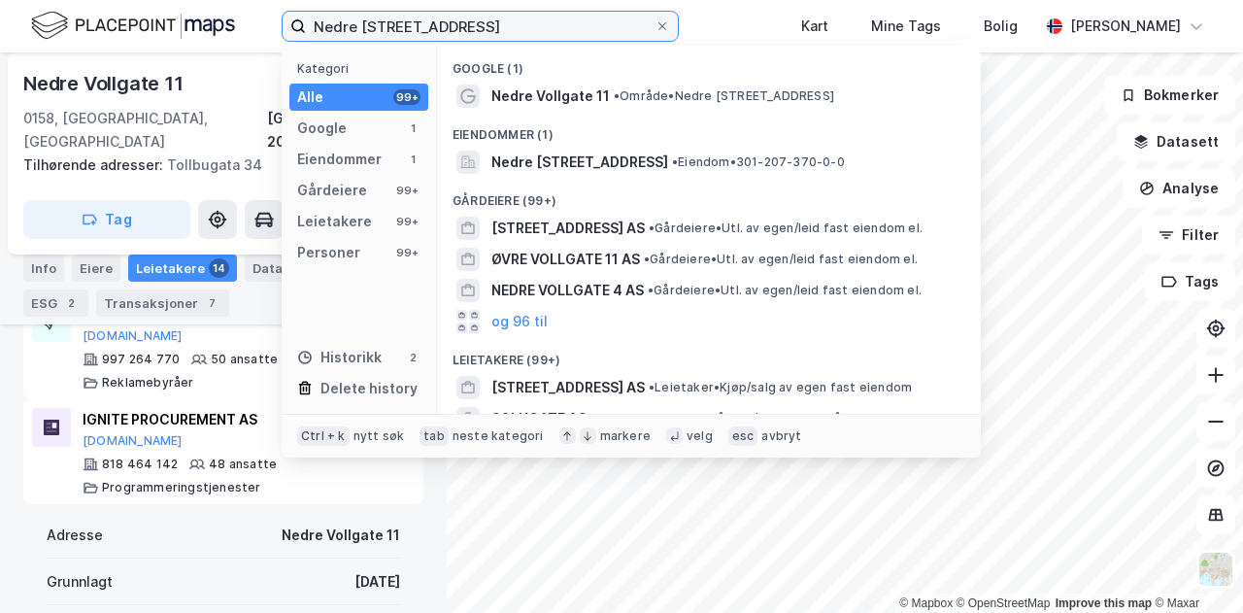
drag, startPoint x: 517, startPoint y: 24, endPoint x: 263, endPoint y: 17, distance: 254.5
click at [263, 17] on div "Nedre Vollgate 11, 0158 [GEOGRAPHIC_DATA] Kategori Alle 99+ Google 1 Eiendommer…" at bounding box center [621, 26] width 1243 height 52
paste input "[STREET_ADDRESS]"
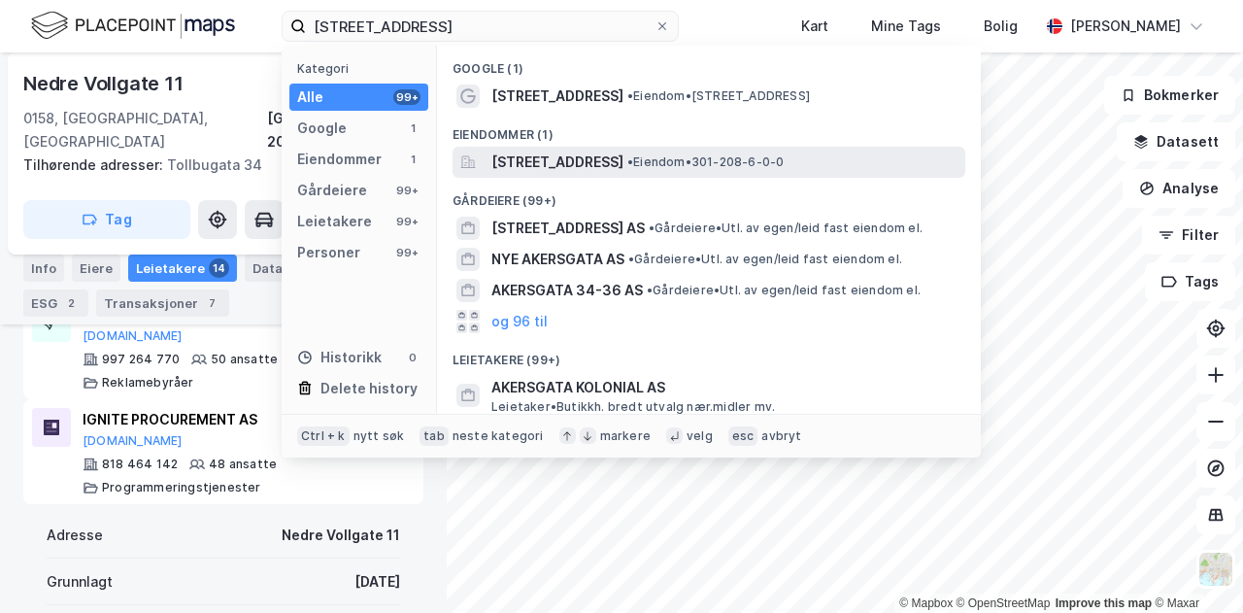
click at [588, 150] on span "[STREET_ADDRESS]" at bounding box center [557, 161] width 132 height 23
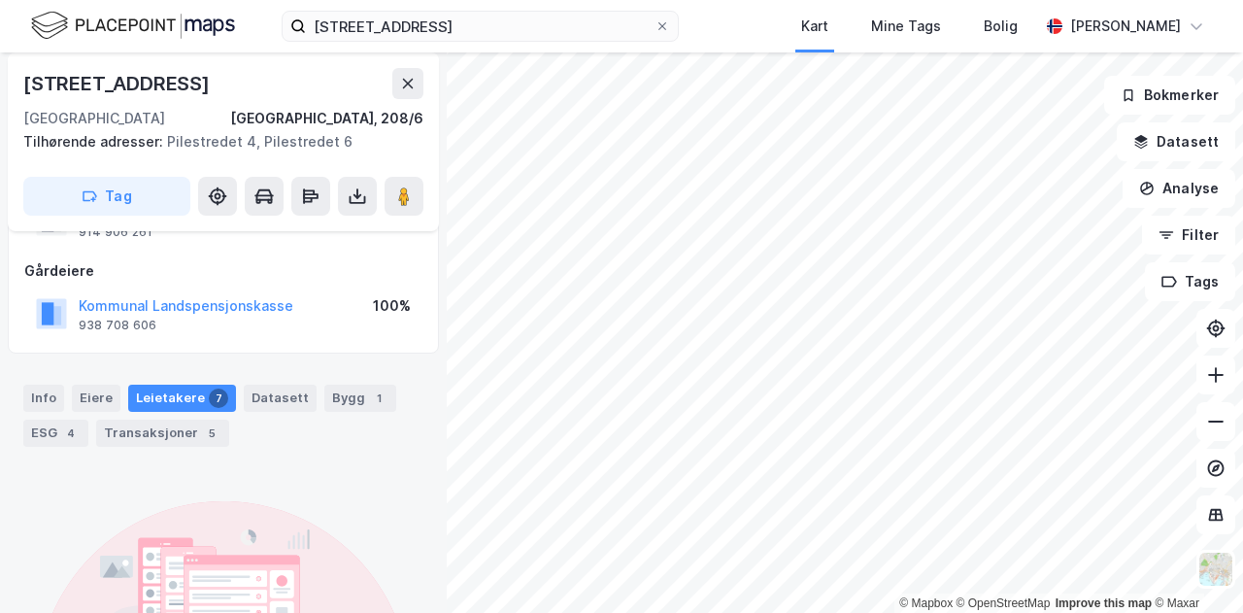
scroll to position [87, 0]
click at [144, 395] on div "Leietakere 7" at bounding box center [182, 399] width 108 height 27
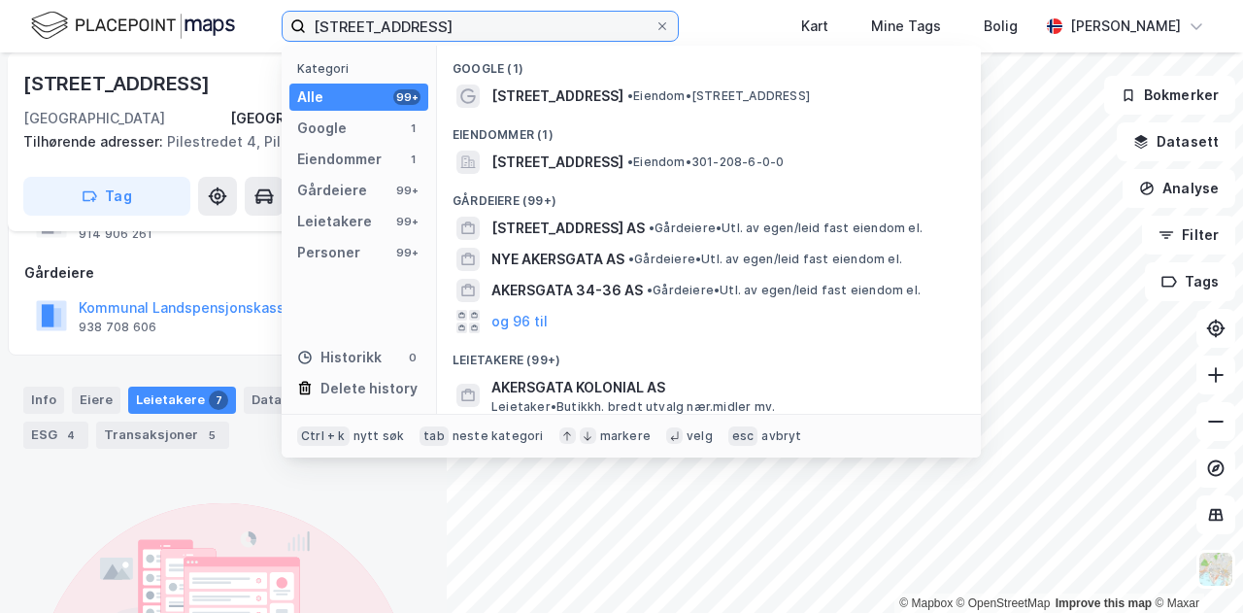
drag, startPoint x: 520, startPoint y: 23, endPoint x: 254, endPoint y: 35, distance: 266.3
click at [254, 35] on div "[STREET_ADDRESS] Kategori Alle 99+ Google 1 Eiendommer 1 Gårdeiere 99+ Leietake…" at bounding box center [621, 26] width 1243 height 52
paste input "Støperigata 2, 025"
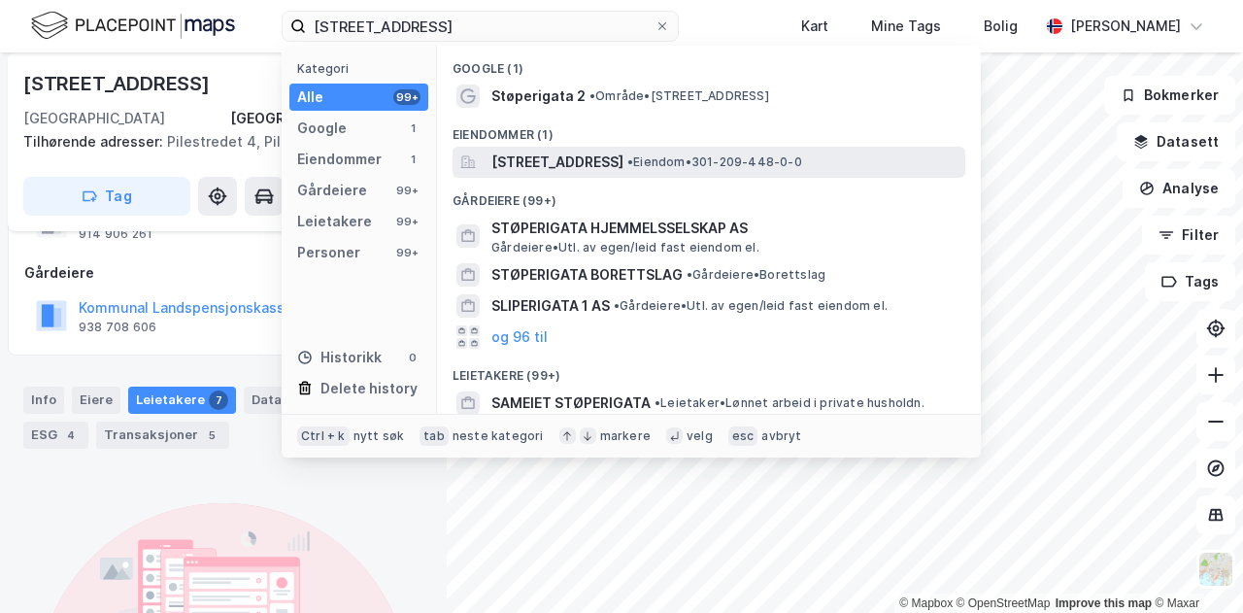
click at [579, 168] on span "[STREET_ADDRESS]" at bounding box center [557, 161] width 132 height 23
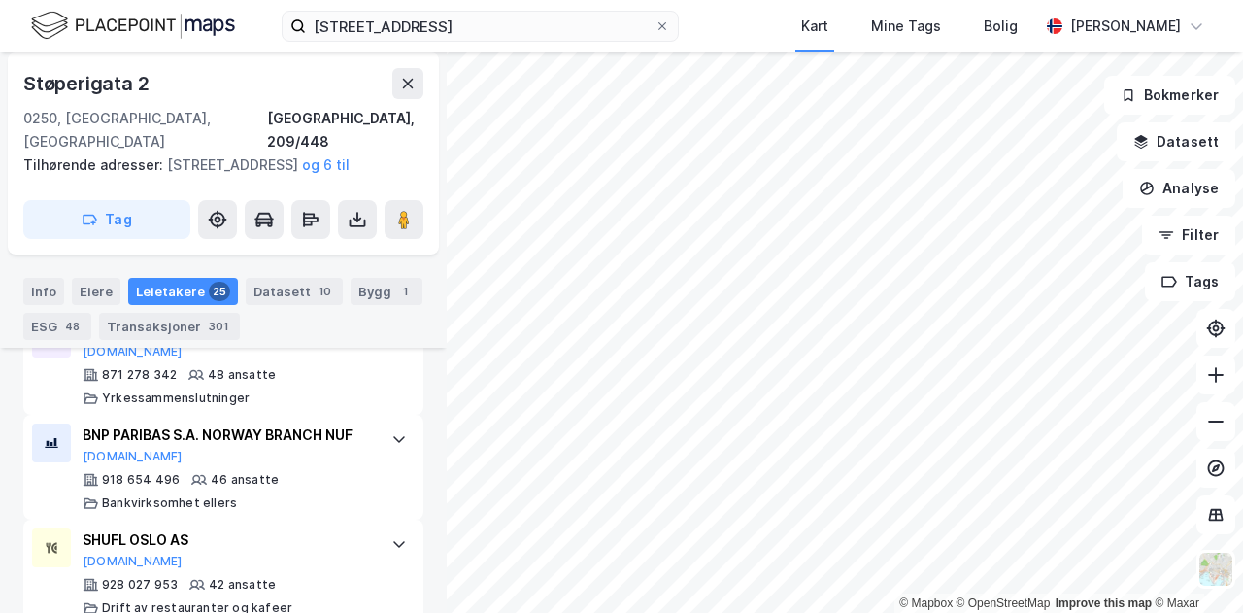
scroll to position [1077, 0]
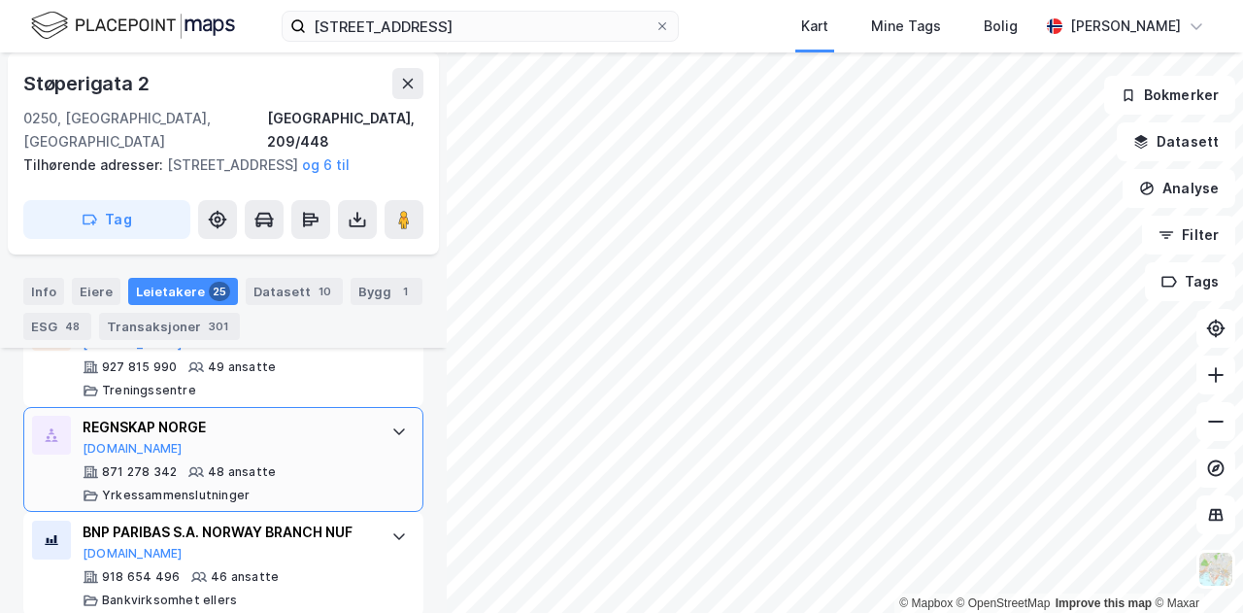
click at [272, 422] on div "REGNSKAP NORGE" at bounding box center [227, 427] width 289 height 23
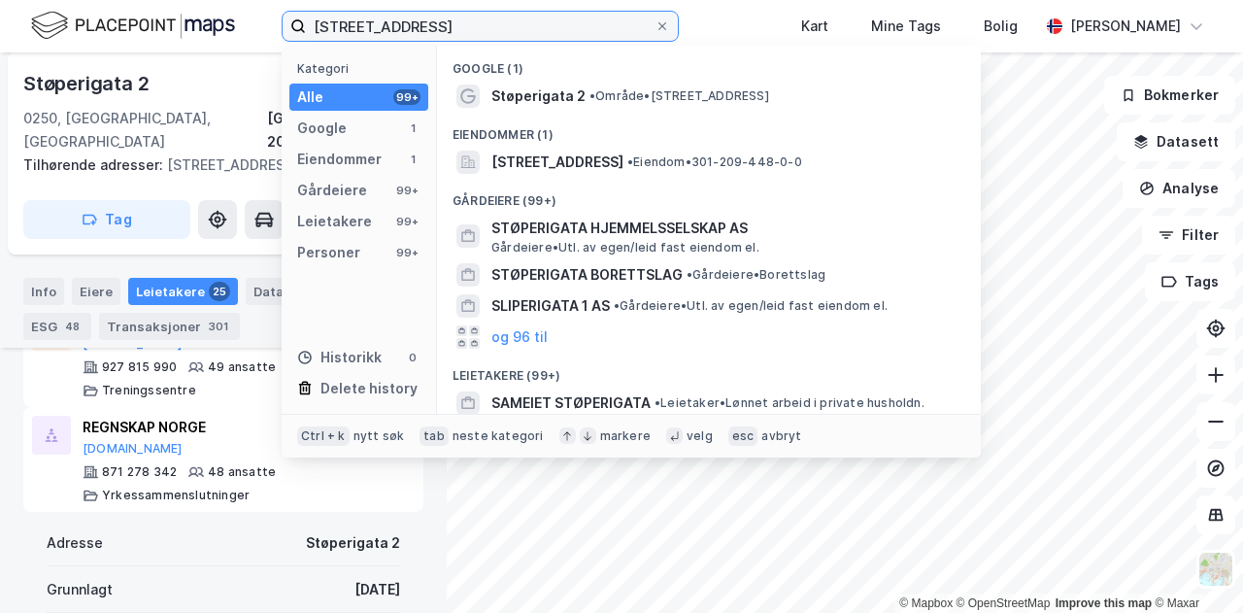
drag, startPoint x: 538, startPoint y: 19, endPoint x: 283, endPoint y: 19, distance: 255.3
click at [283, 19] on label "[STREET_ADDRESS]" at bounding box center [480, 26] width 397 height 31
paste input "Jernbanetorget 1, 0154"
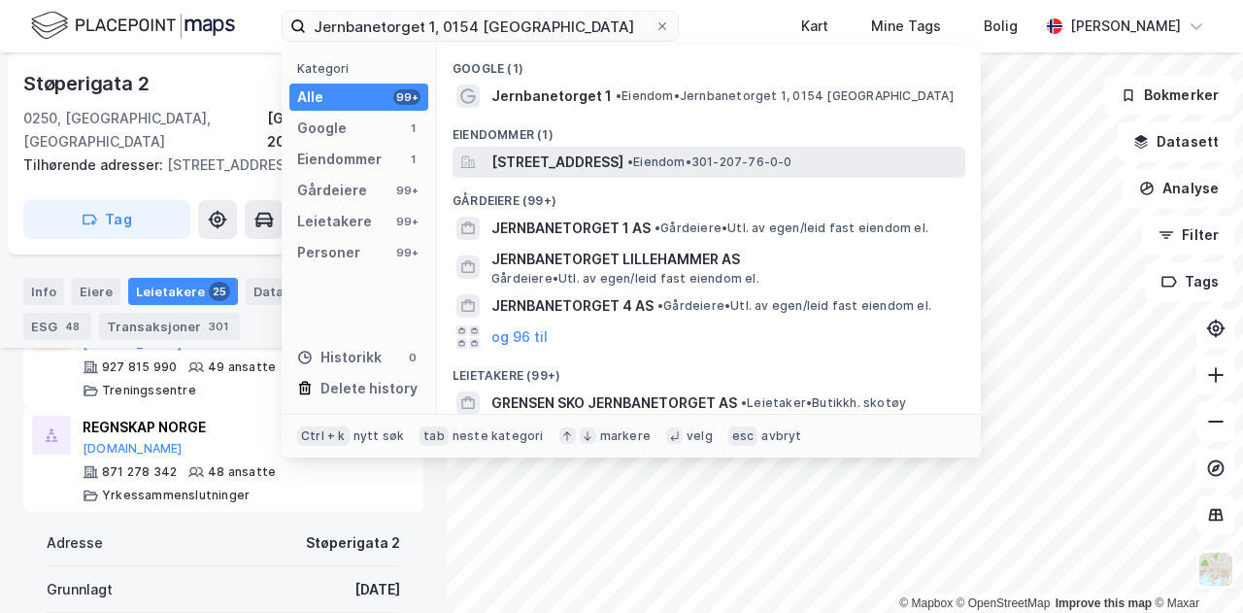
click at [564, 154] on span "[STREET_ADDRESS]" at bounding box center [557, 161] width 132 height 23
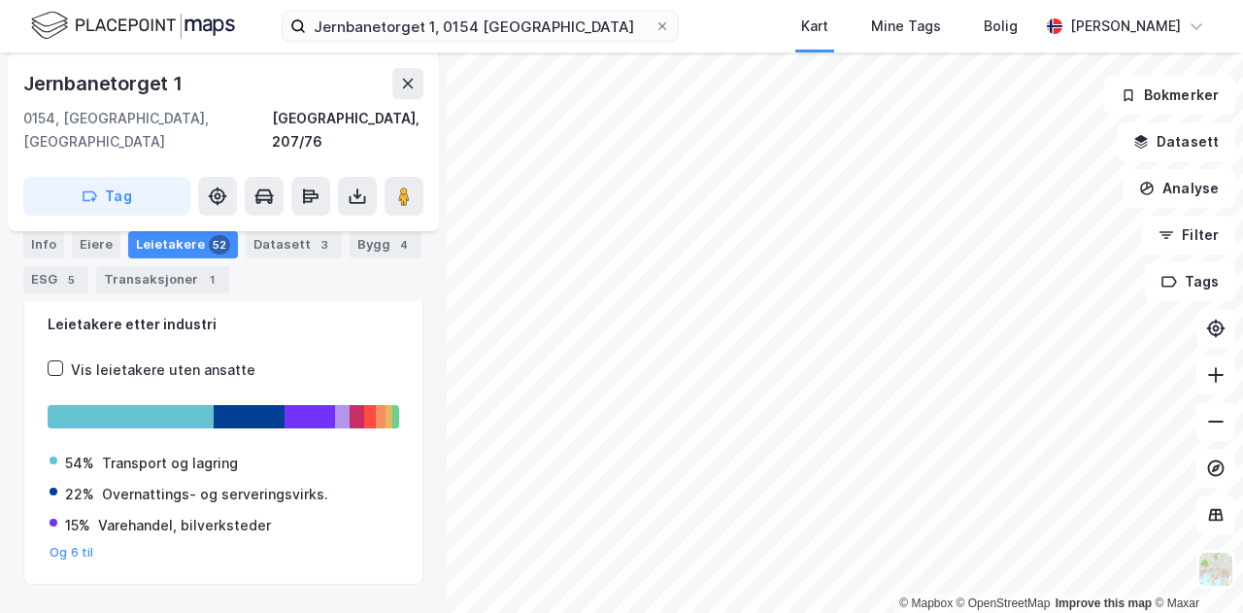
scroll to position [202, 0]
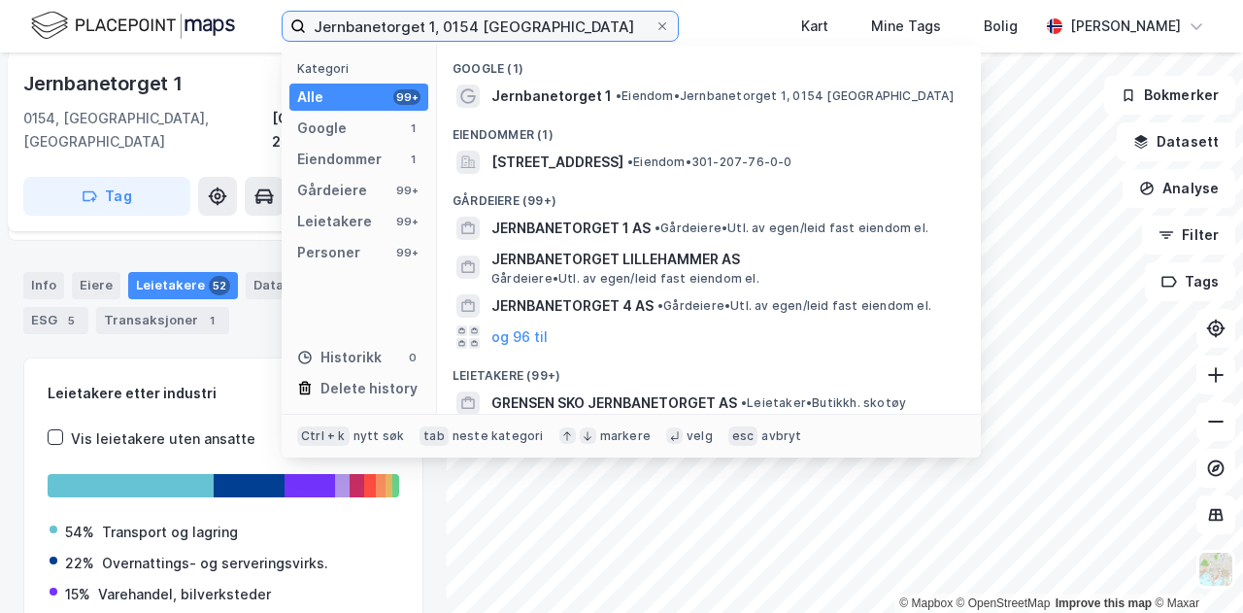
drag, startPoint x: 536, startPoint y: 18, endPoint x: 206, endPoint y: 17, distance: 330.1
click at [206, 17] on div "Jernbanetorget 1, 0154 [GEOGRAPHIC_DATA] Kategori Alle 99+ Google 1 Eiendommer …" at bounding box center [621, 26] width 1243 height 52
paste input "[PERSON_NAME][STREET_ADDRESS]"
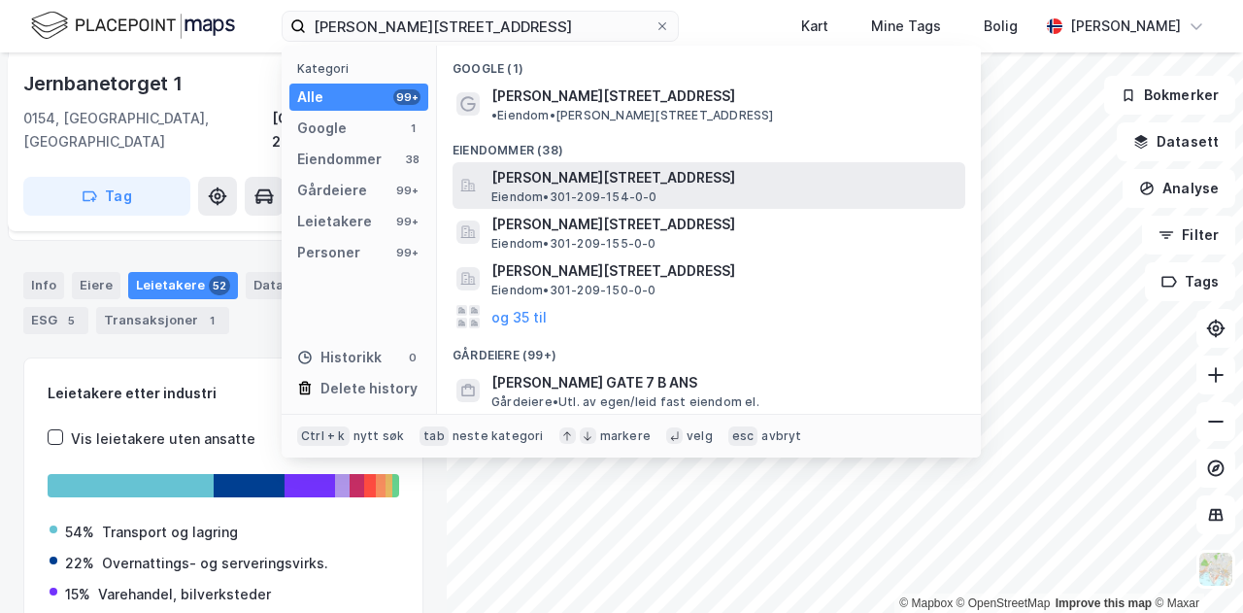
click at [516, 168] on span "[PERSON_NAME][STREET_ADDRESS]" at bounding box center [724, 177] width 466 height 23
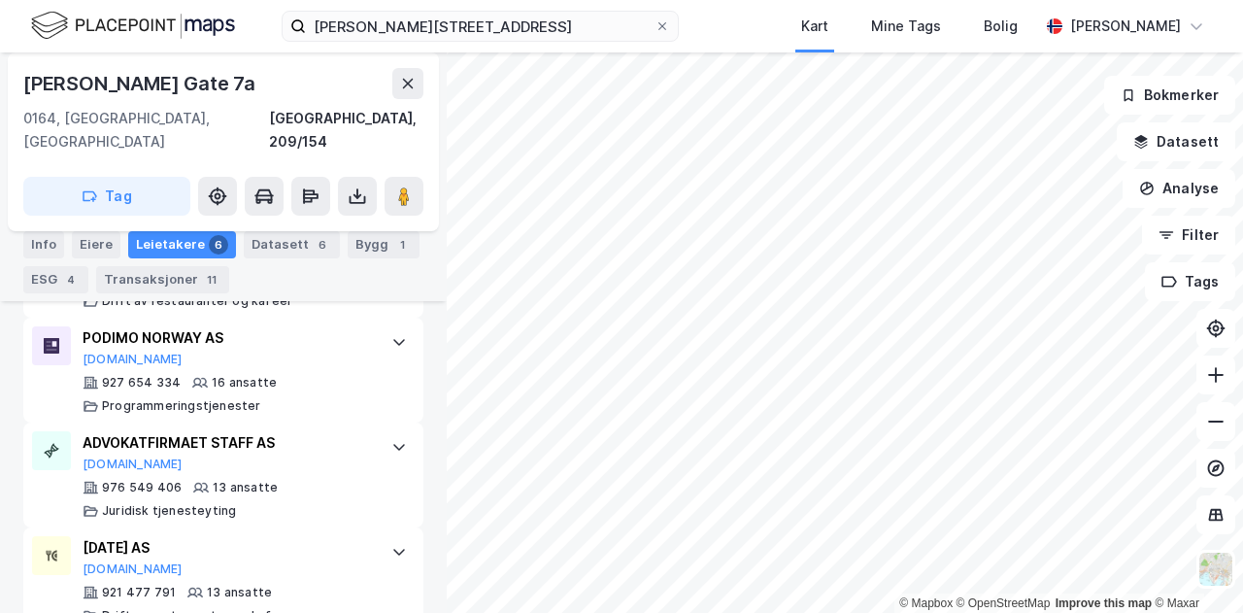
scroll to position [724, 0]
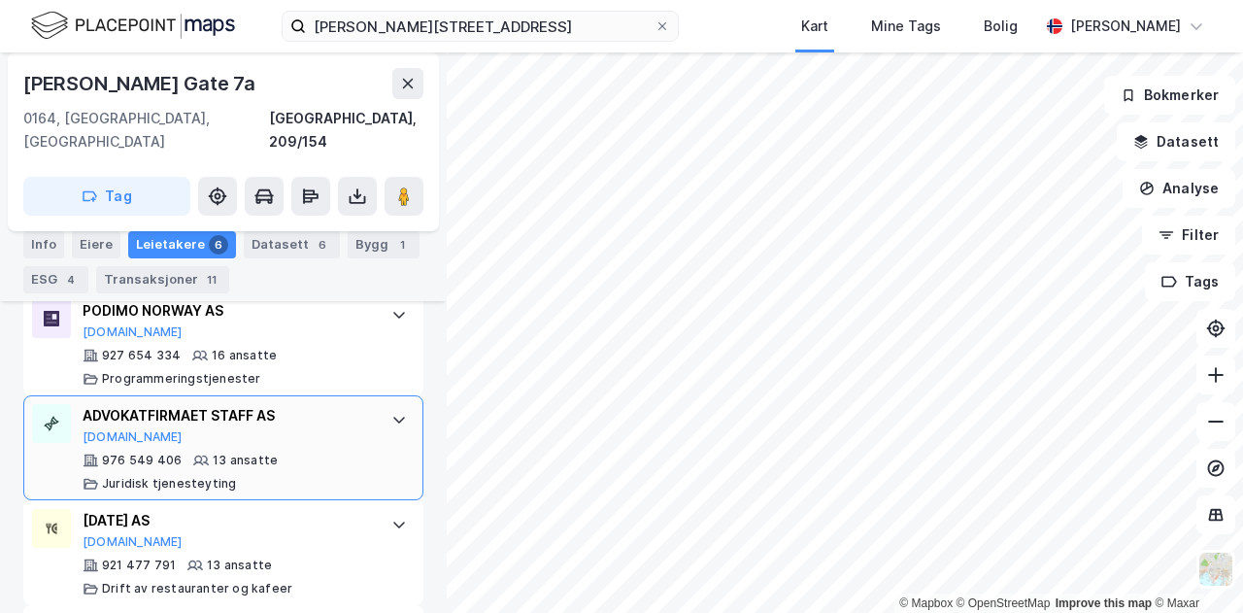
click at [391, 412] on icon at bounding box center [399, 420] width 16 height 16
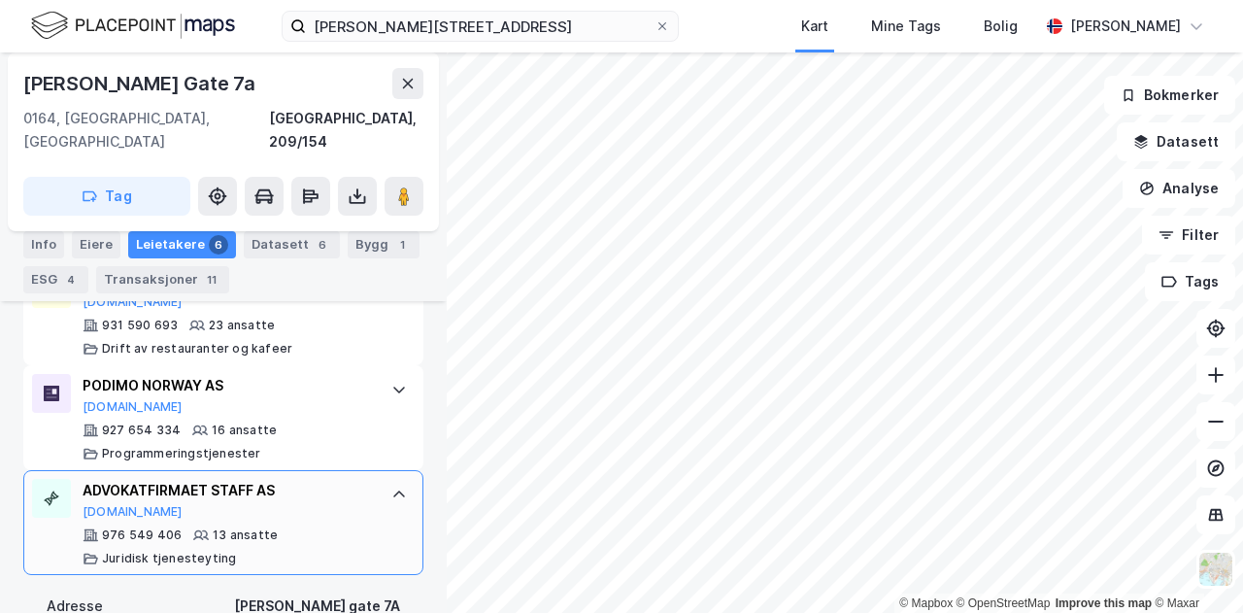
scroll to position [627, 0]
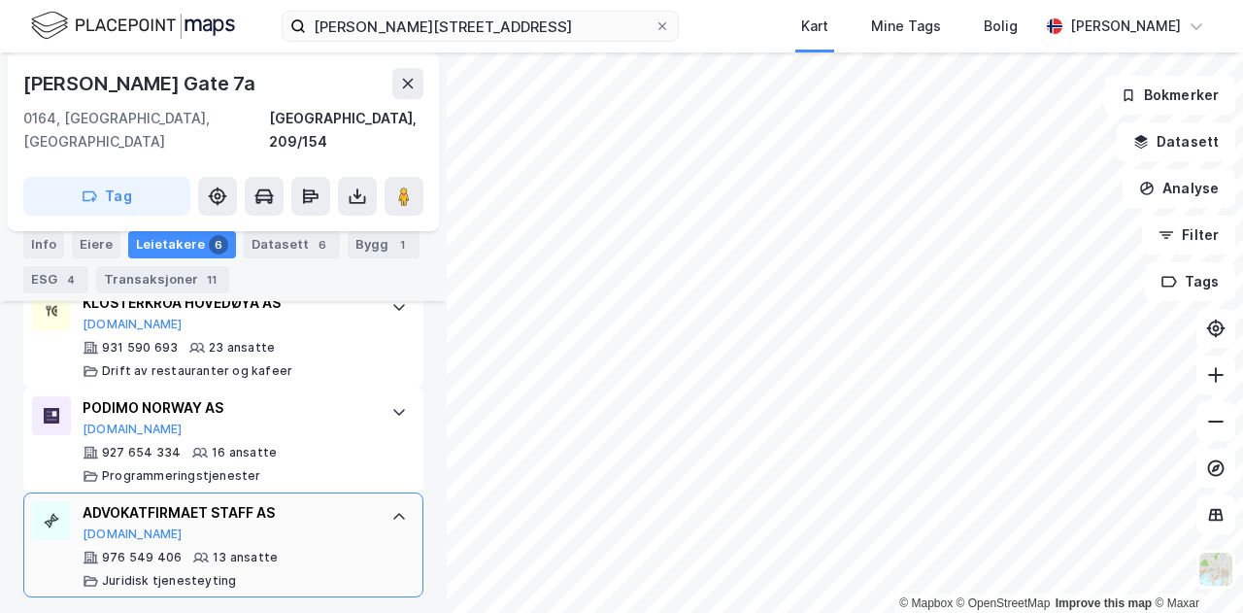
click at [250, 79] on div "[PERSON_NAME] Gate 7a" at bounding box center [141, 83] width 236 height 31
click at [409, 76] on icon at bounding box center [408, 84] width 16 height 16
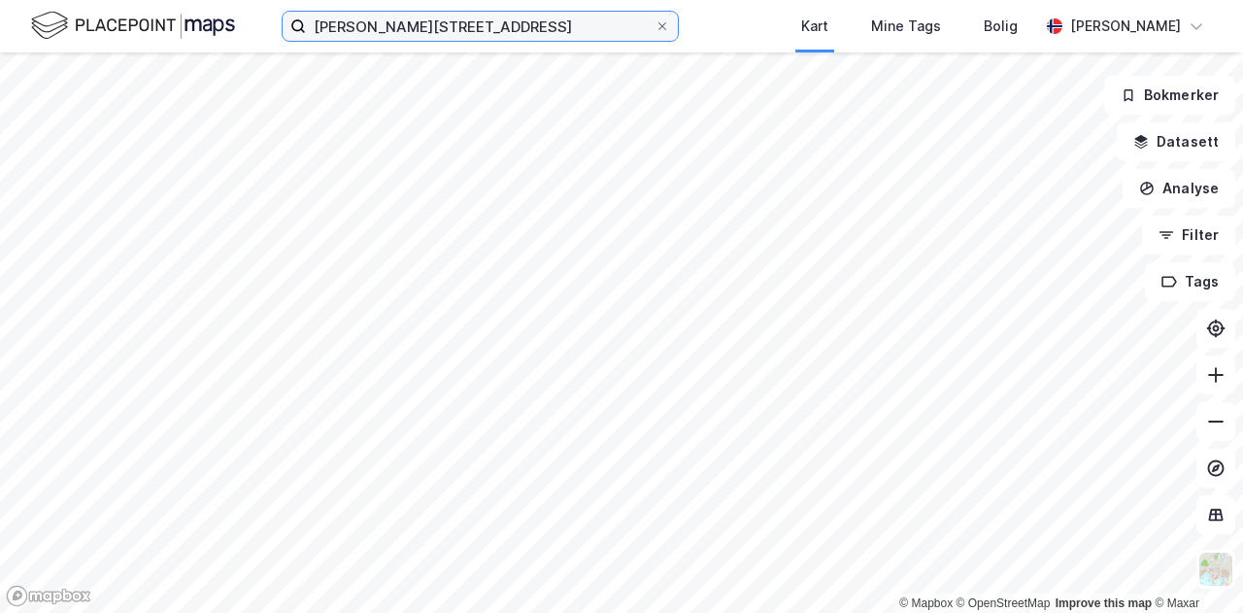
click at [610, 32] on input "[PERSON_NAME][STREET_ADDRESS]" at bounding box center [480, 26] width 349 height 29
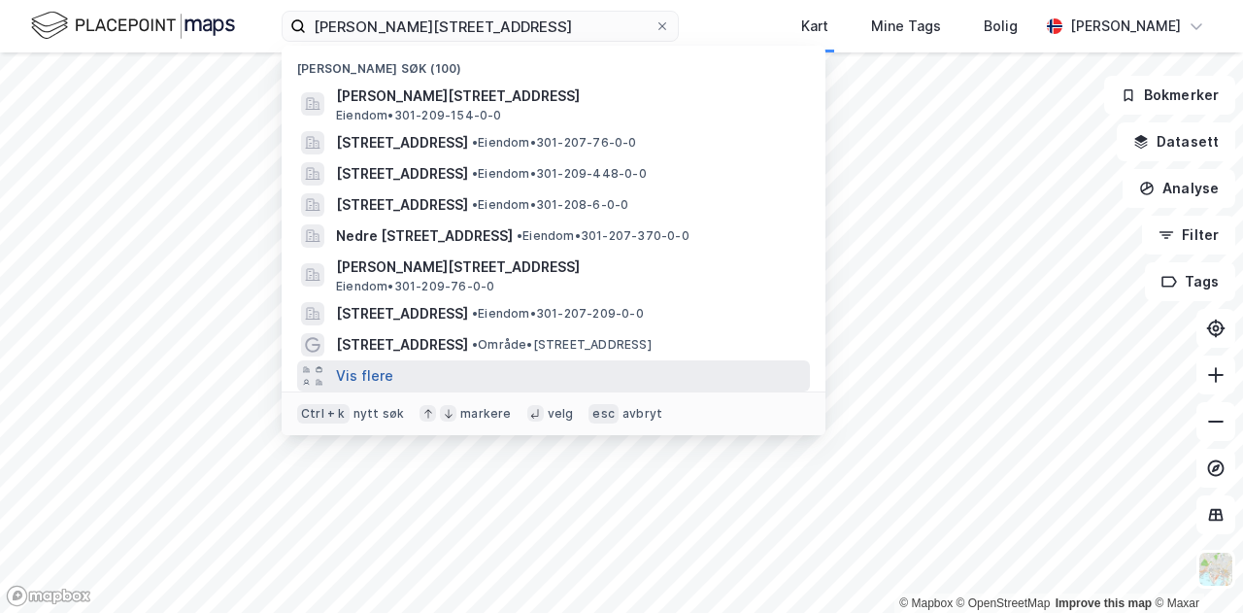
click at [367, 374] on button "Vis flere" at bounding box center [364, 375] width 57 height 23
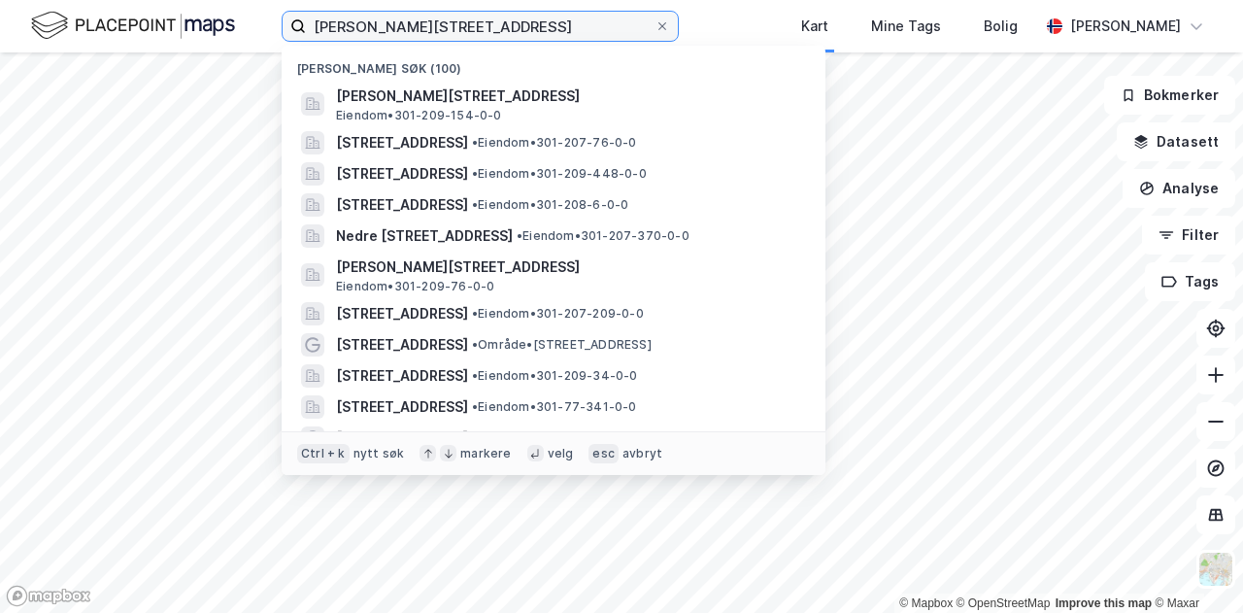
click at [576, 17] on input "[PERSON_NAME][STREET_ADDRESS]" at bounding box center [480, 26] width 349 height 29
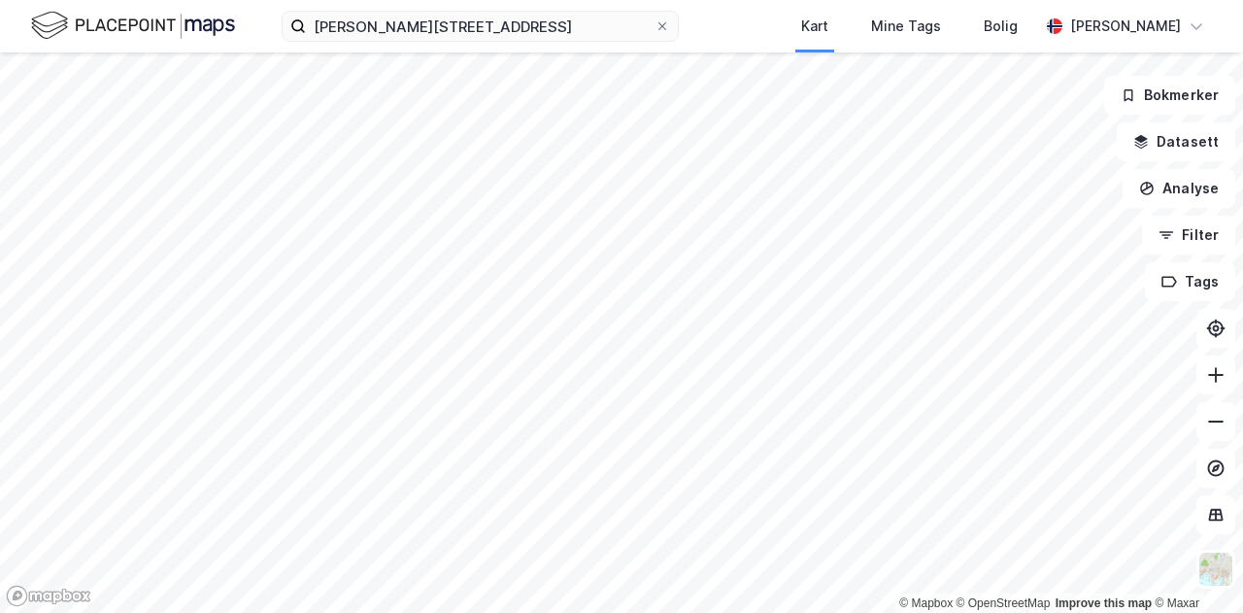
click at [748, 11] on div "[PERSON_NAME][STREET_ADDRESS] Kart Mine Tags Bolig [PERSON_NAME]" at bounding box center [621, 26] width 1243 height 52
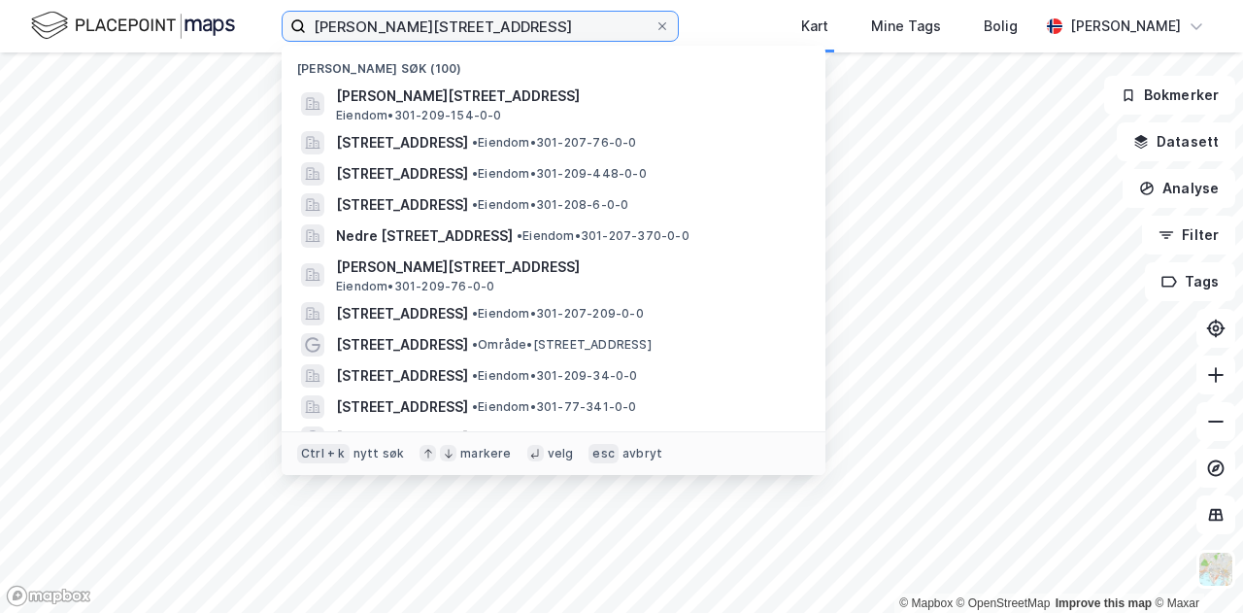
click at [633, 28] on input "[PERSON_NAME][STREET_ADDRESS]" at bounding box center [480, 26] width 349 height 29
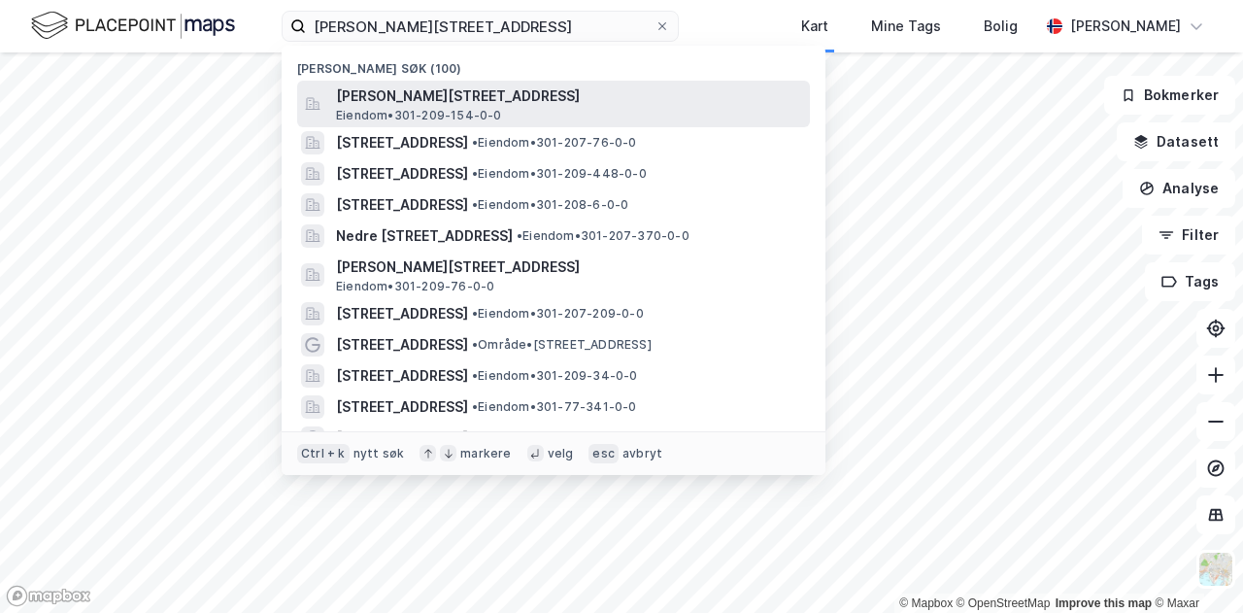
click at [578, 88] on span "[PERSON_NAME][STREET_ADDRESS]" at bounding box center [569, 95] width 466 height 23
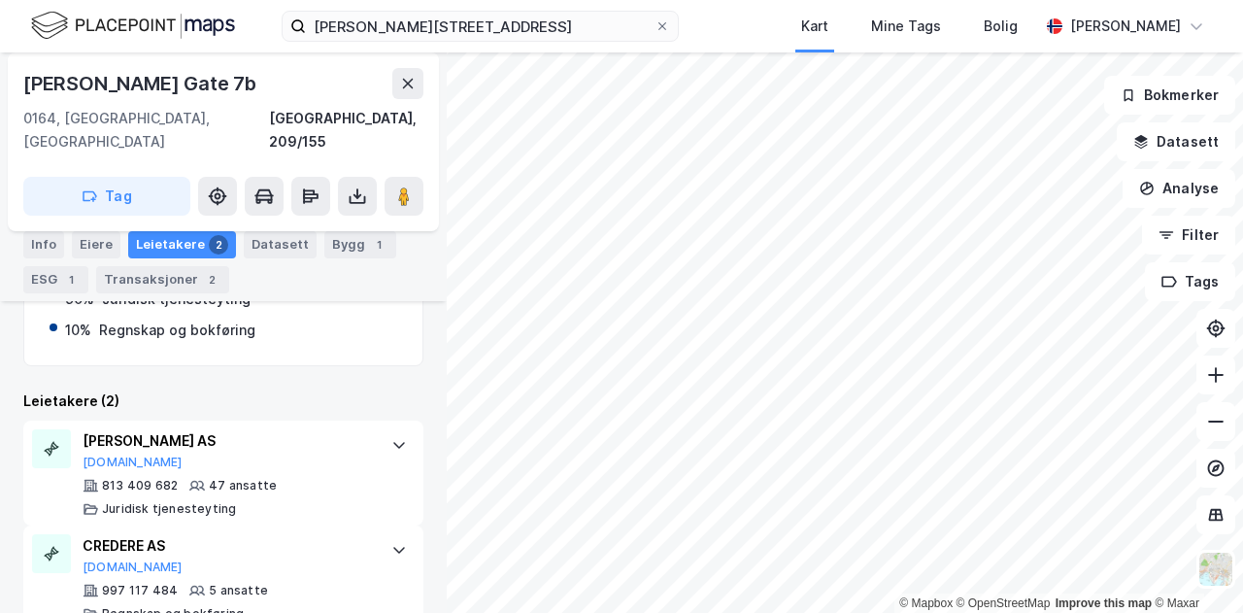
scroll to position [449, 0]
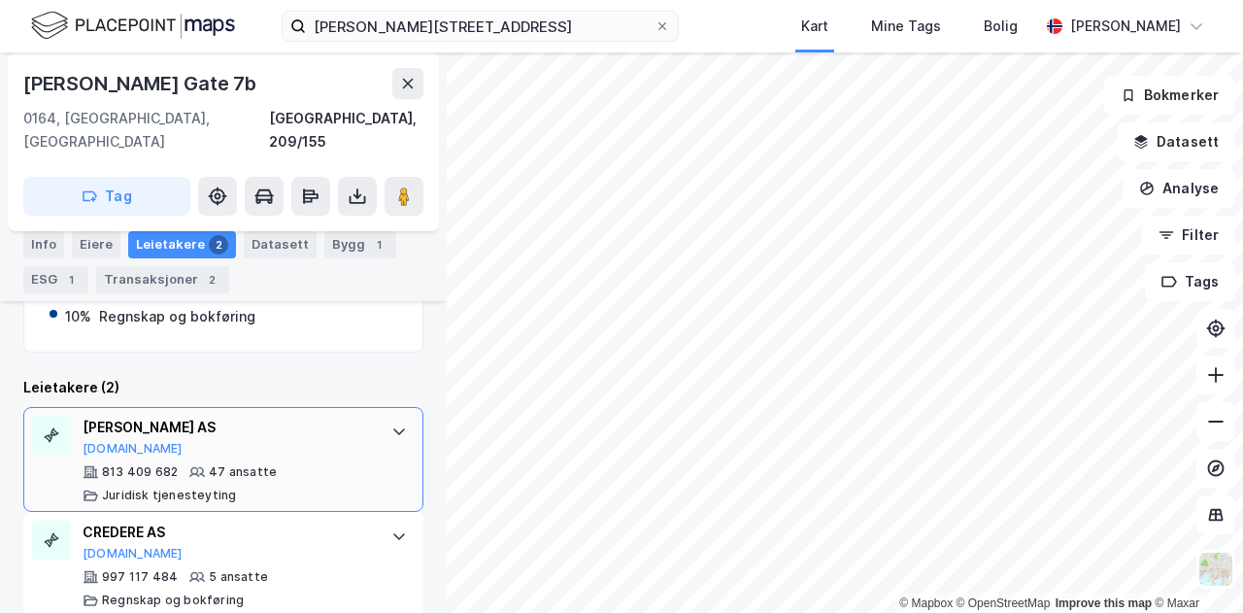
click at [383, 416] on div at bounding box center [398, 431] width 31 height 31
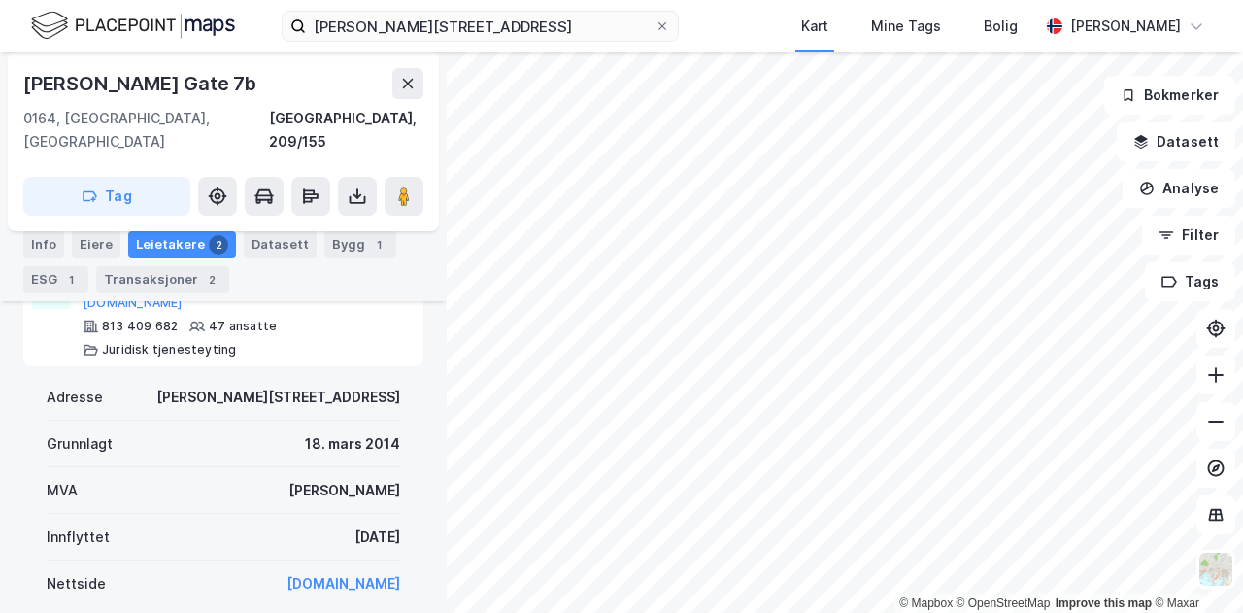
scroll to position [609, 0]
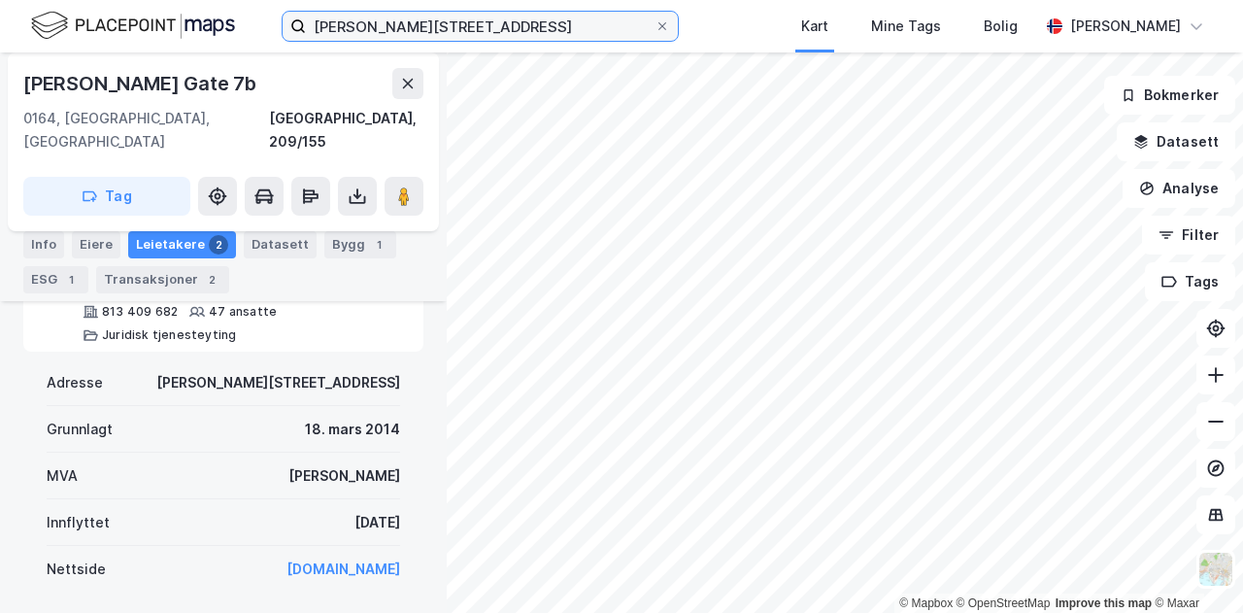
click at [586, 24] on input "[PERSON_NAME][STREET_ADDRESS]" at bounding box center [480, 26] width 349 height 29
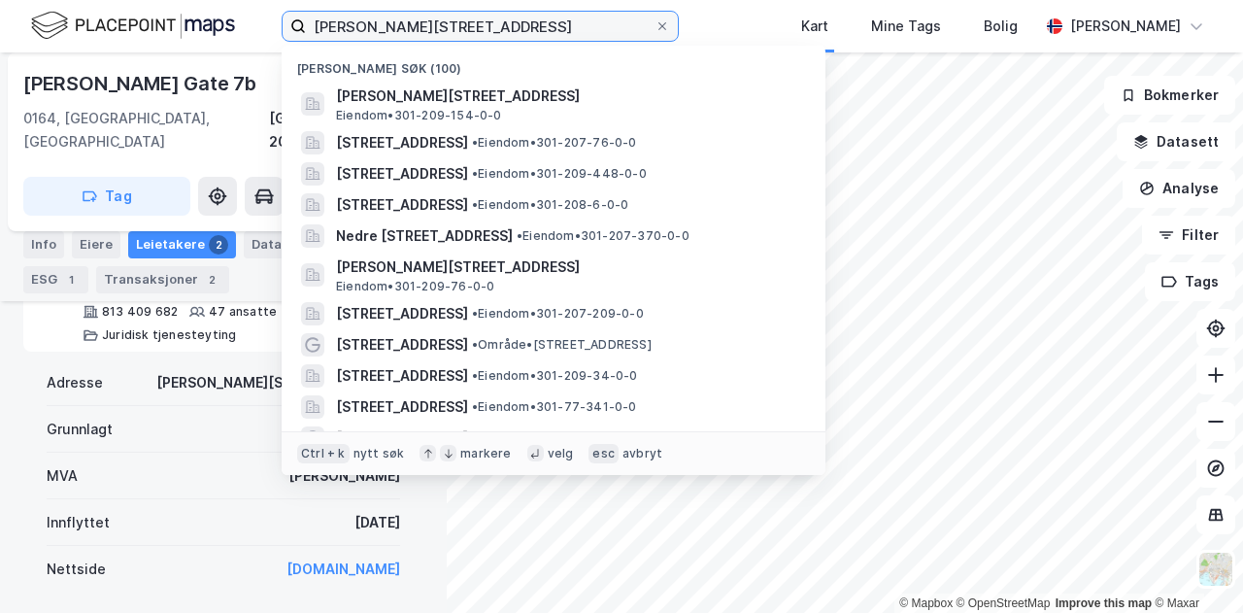
drag, startPoint x: 586, startPoint y: 24, endPoint x: 295, endPoint y: 23, distance: 291.3
click at [295, 23] on label "[PERSON_NAME][STREET_ADDRESS]" at bounding box center [480, 26] width 397 height 31
paste input "[STREET_ADDRESS]"
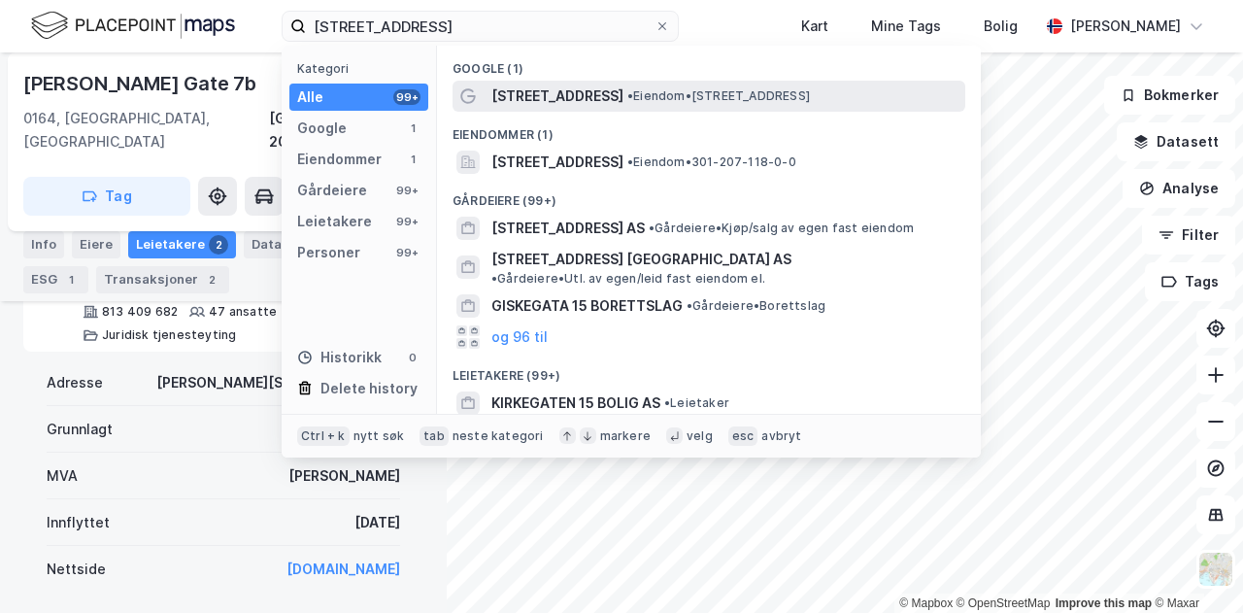
click at [536, 93] on span "[STREET_ADDRESS]" at bounding box center [557, 95] width 132 height 23
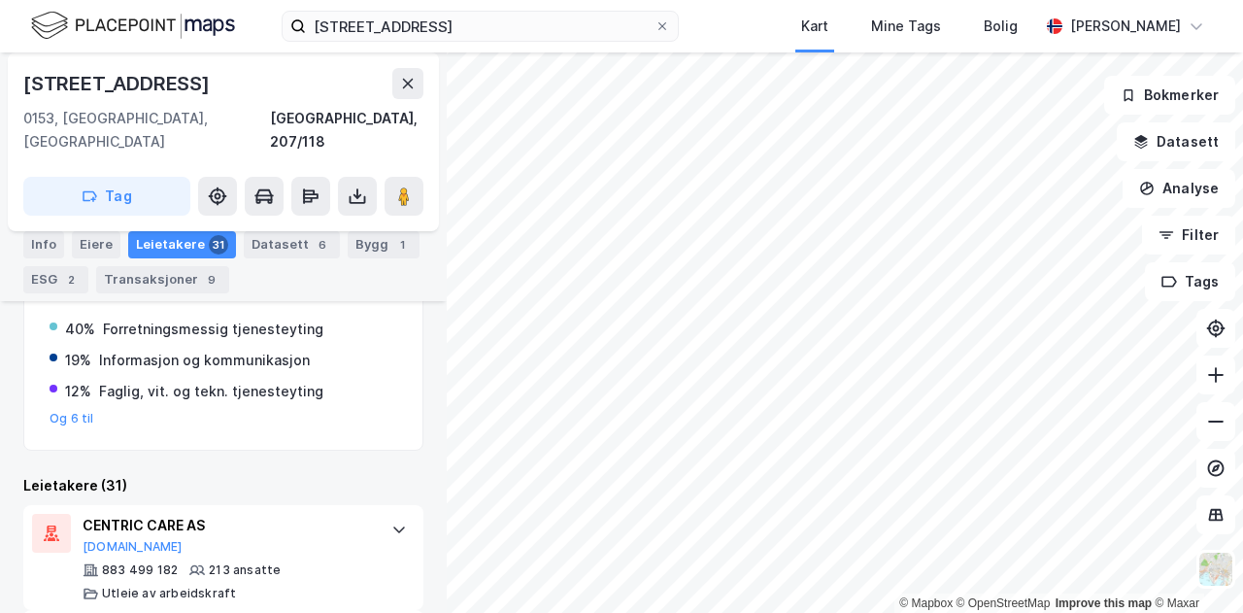
scroll to position [308, 0]
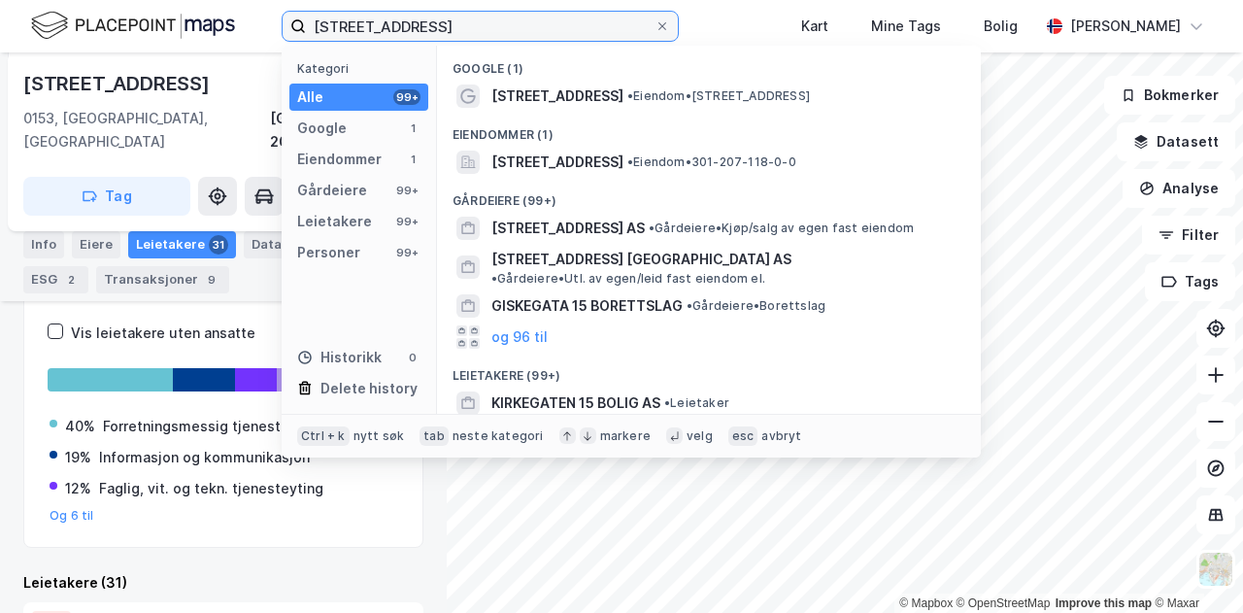
drag, startPoint x: 496, startPoint y: 22, endPoint x: 258, endPoint y: 22, distance: 237.9
click at [258, 22] on div "[STREET_ADDRESS] Kategori Alle 99+ Google 1 Eiendommer 1 Gårdeiere 99+ Leietake…" at bounding box center [621, 26] width 1243 height 52
paste input "Jernbanetorget 4A,"
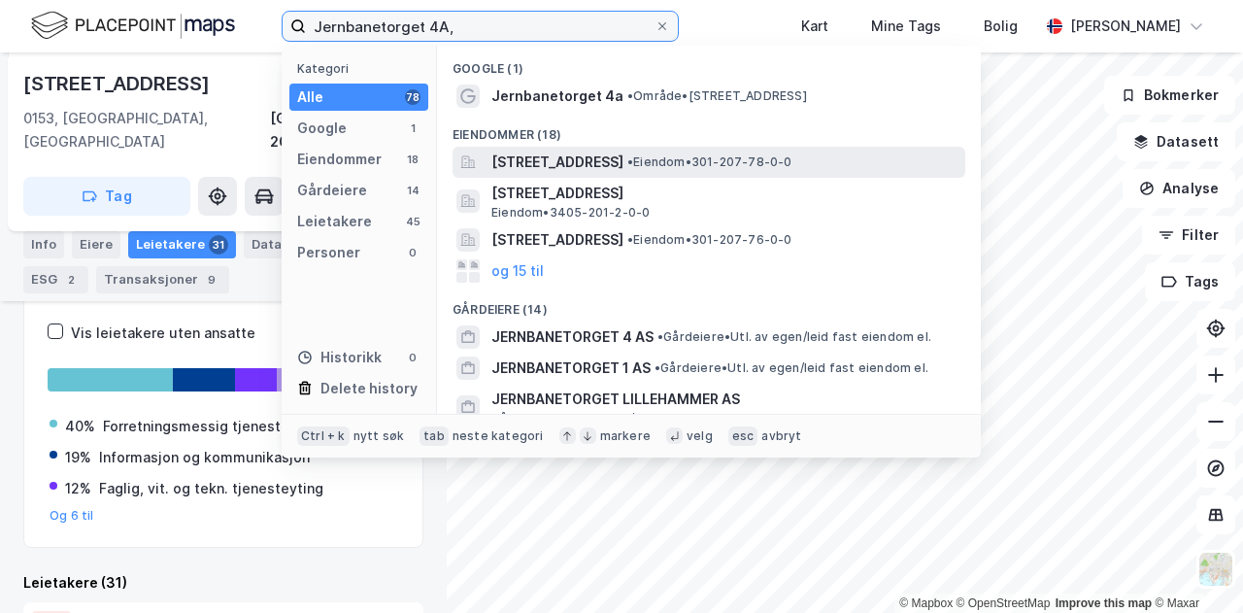
type input "Jernbanetorget 4A,"
click at [567, 156] on span "[STREET_ADDRESS]" at bounding box center [557, 161] width 132 height 23
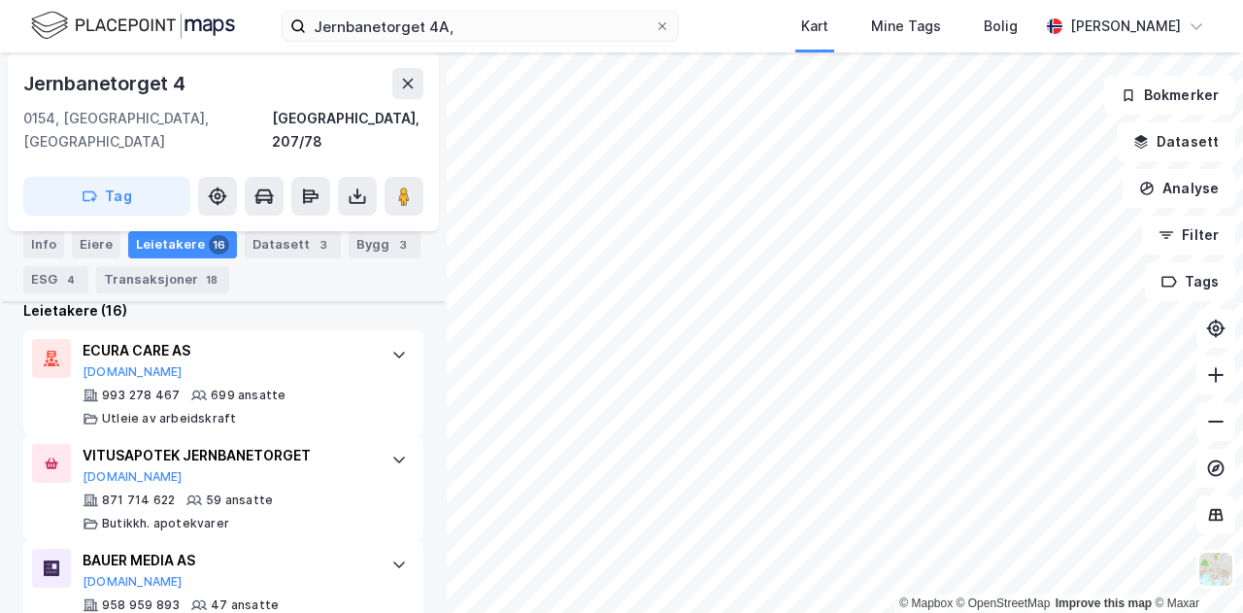
scroll to position [619, 0]
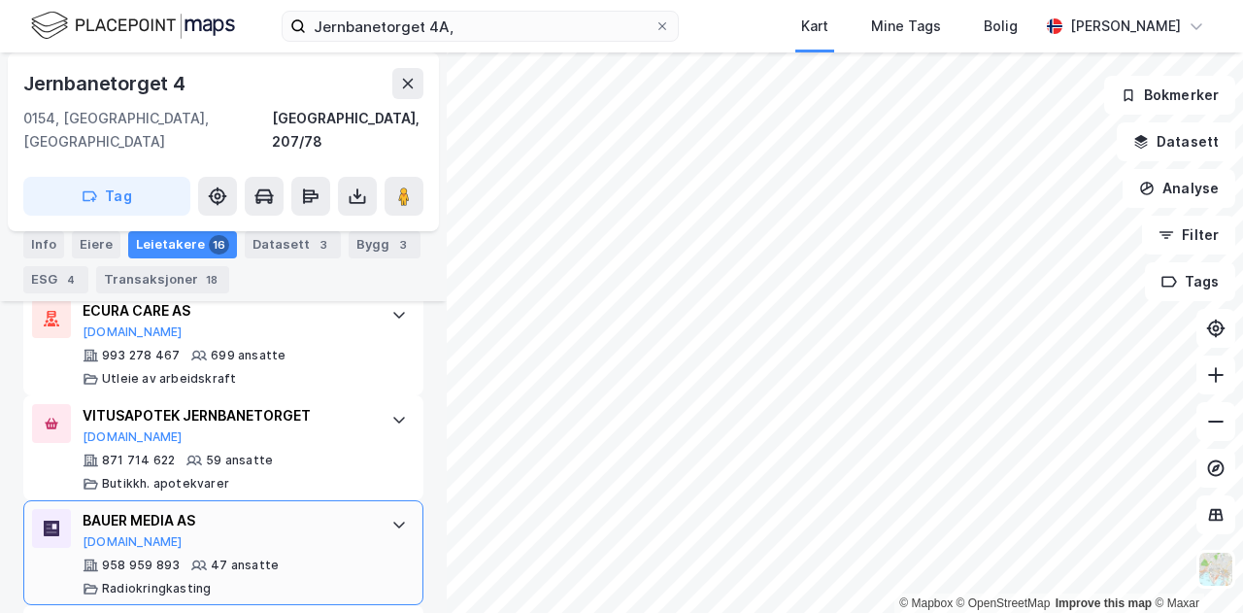
click at [391, 516] on icon at bounding box center [399, 524] width 16 height 16
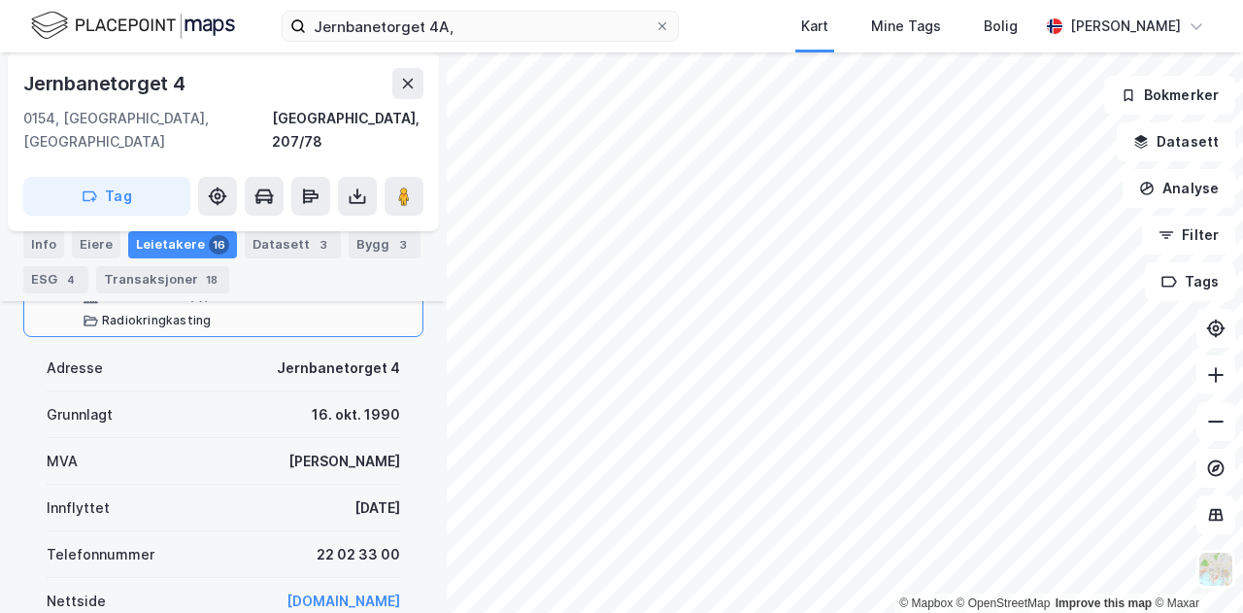
scroll to position [901, 0]
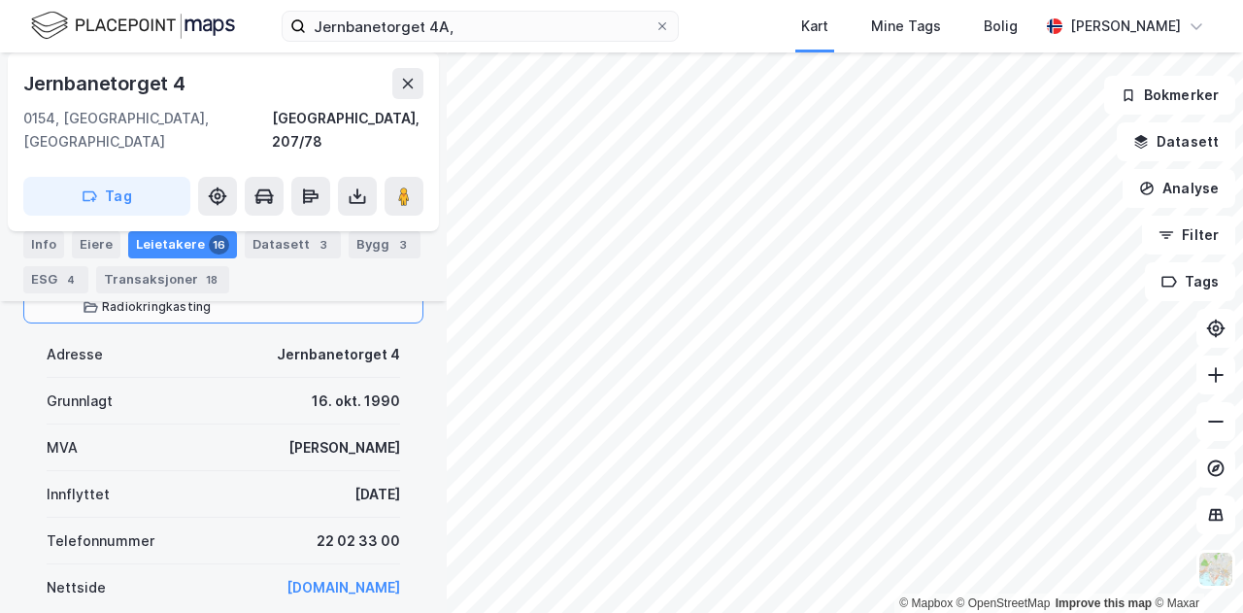
click at [315, 579] on link "[DOMAIN_NAME]" at bounding box center [343, 587] width 114 height 17
